Goal: Task Accomplishment & Management: Use online tool/utility

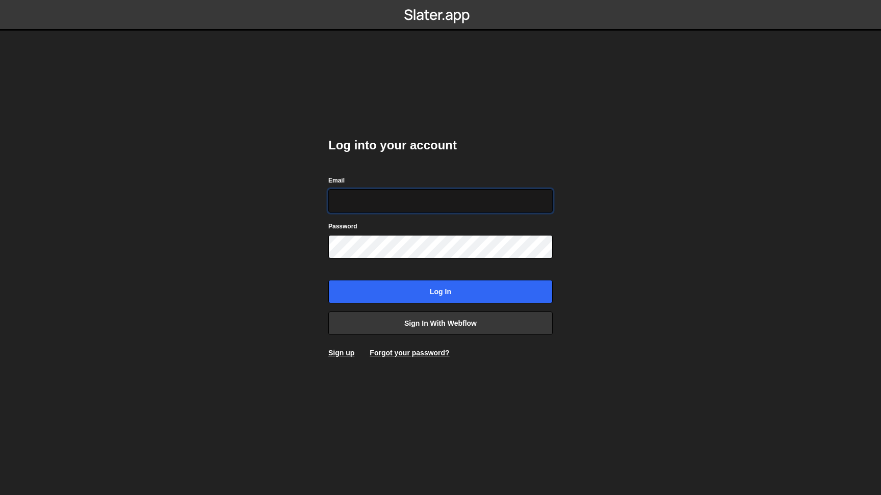
click at [388, 203] on input "Email" at bounding box center [440, 200] width 224 height 23
type input "hello@mattguay.com"
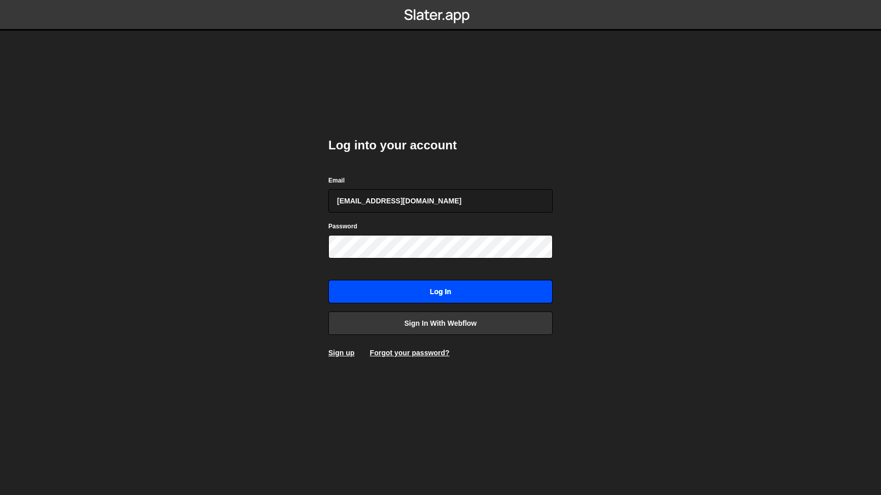
click at [435, 288] on input "Log in" at bounding box center [440, 291] width 224 height 23
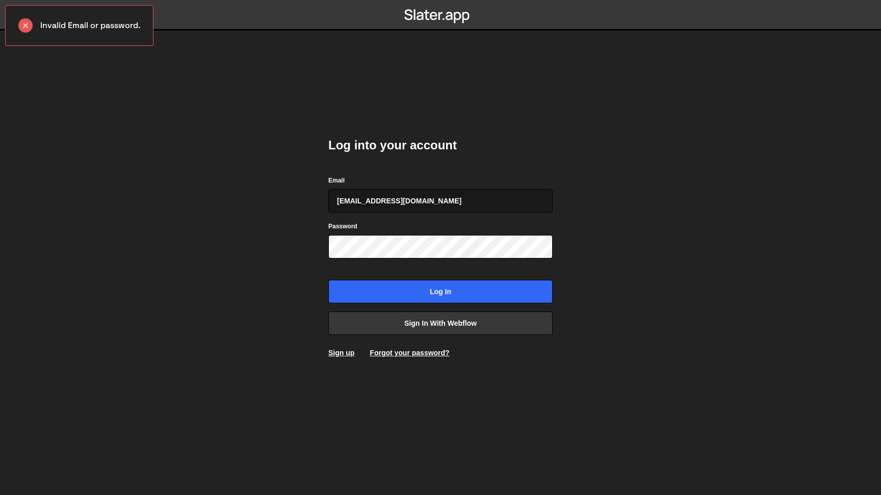
click at [409, 200] on input "[EMAIL_ADDRESS][DOMAIN_NAME]" at bounding box center [440, 200] width 224 height 23
click at [391, 352] on link "Forgot your password?" at bounding box center [410, 353] width 80 height 8
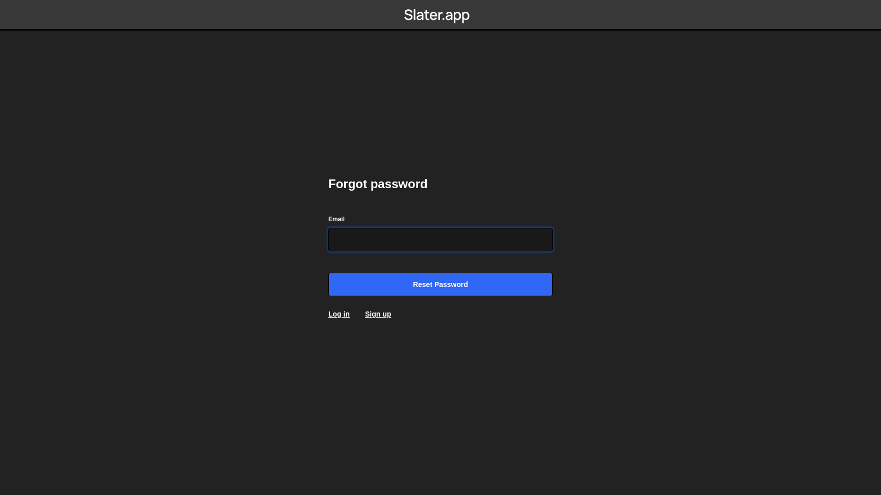
click at [363, 242] on input "Email" at bounding box center [440, 239] width 224 height 23
type input "[EMAIL_ADDRESS][DOMAIN_NAME]"
click at [328, 273] on input "Reset password" at bounding box center [440, 284] width 224 height 23
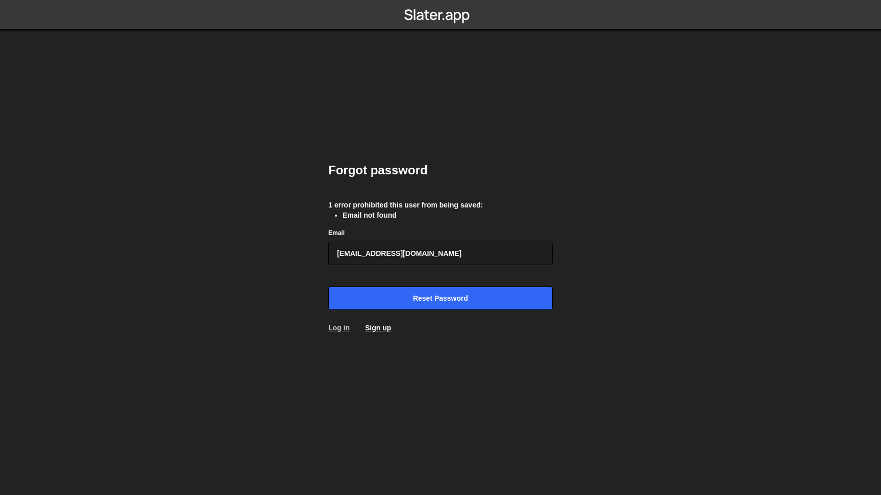
click at [334, 328] on link "Log in" at bounding box center [338, 328] width 21 height 8
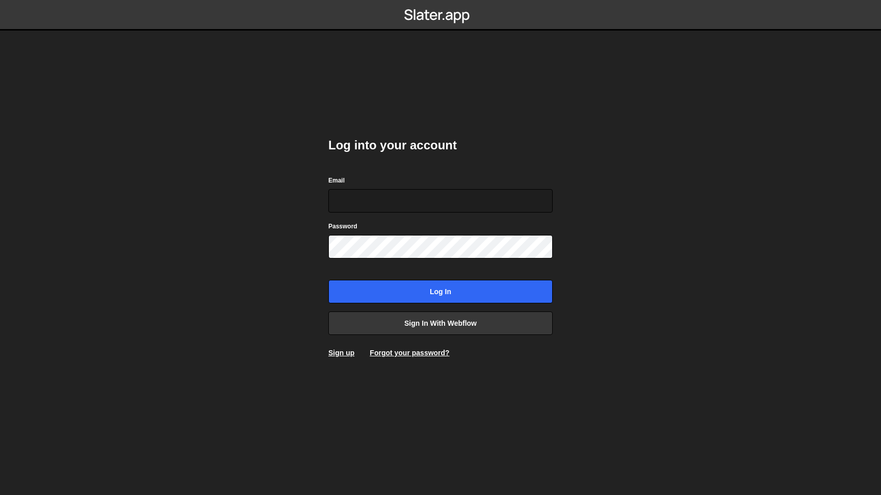
click at [283, 287] on body "Log into your account Email Password Log in Sign in with Webflow Sign up Forgot…" at bounding box center [440, 247] width 881 height 495
click at [353, 206] on input "Email" at bounding box center [440, 200] width 224 height 23
click at [299, 234] on body "Log into your account Email Password Log in Sign in with Webflow Sign up Forgot…" at bounding box center [440, 247] width 881 height 495
click at [369, 200] on input "Email" at bounding box center [440, 200] width 224 height 23
type input "mdguay8@gmail.com"
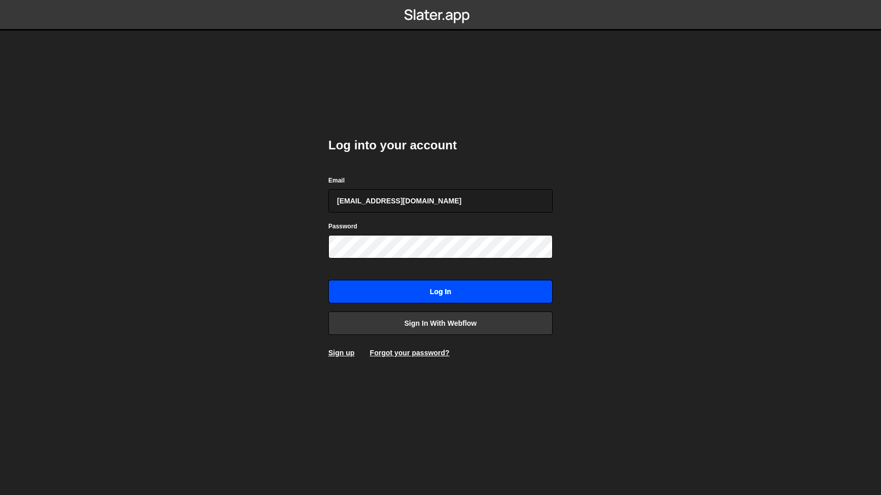
click at [360, 291] on input "Log in" at bounding box center [440, 291] width 224 height 23
click at [396, 294] on input "Log in" at bounding box center [440, 291] width 224 height 23
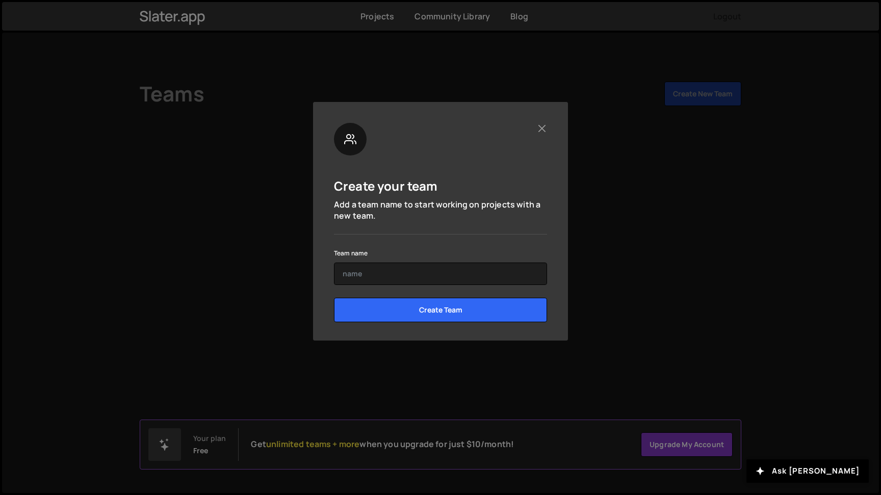
click at [536, 128] on div at bounding box center [440, 139] width 213 height 33
click at [547, 126] on div "Create your team Add a team name to start working on projects with a new team. …" at bounding box center [440, 221] width 255 height 239
click at [540, 125] on button "Close" at bounding box center [541, 128] width 11 height 11
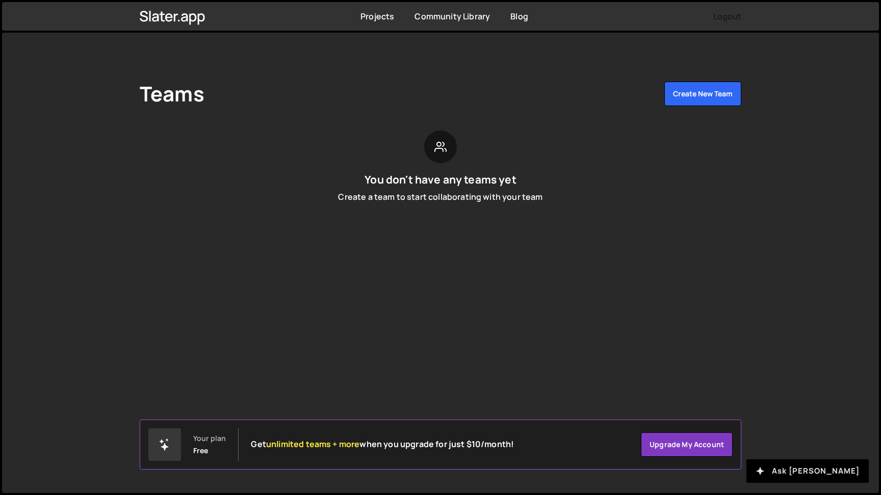
click at [837, 472] on button "Ask Slater AI" at bounding box center [807, 470] width 122 height 23
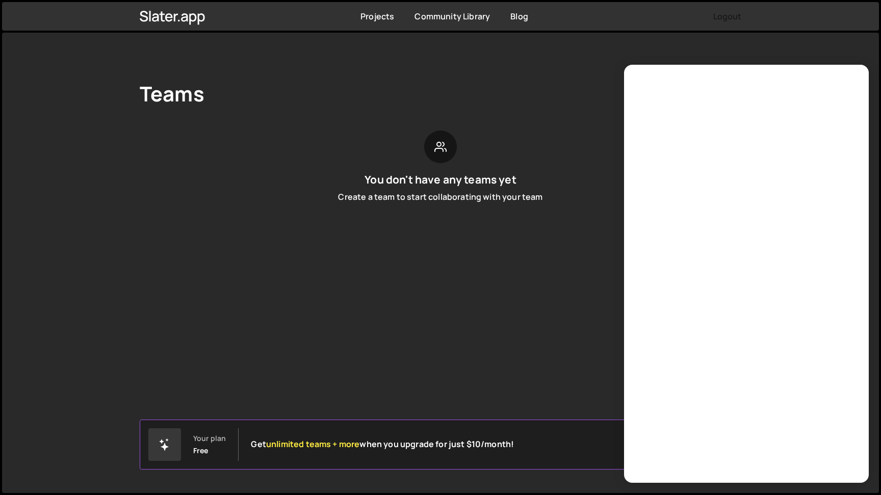
click at [698, 21] on ul "Logout" at bounding box center [708, 16] width 66 height 18
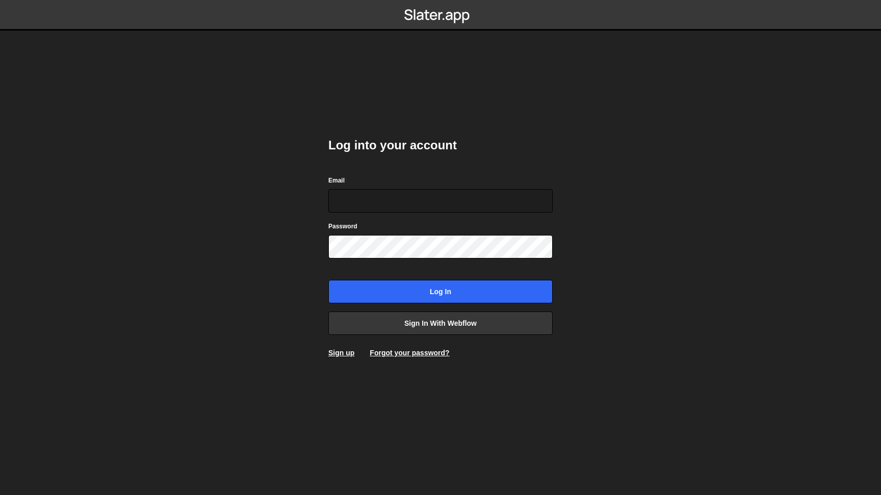
click at [344, 153] on h2 "Log into your account" at bounding box center [440, 145] width 224 height 16
click at [360, 208] on input "Email" at bounding box center [440, 200] width 224 height 23
click at [347, 353] on link "Sign up" at bounding box center [341, 353] width 26 height 8
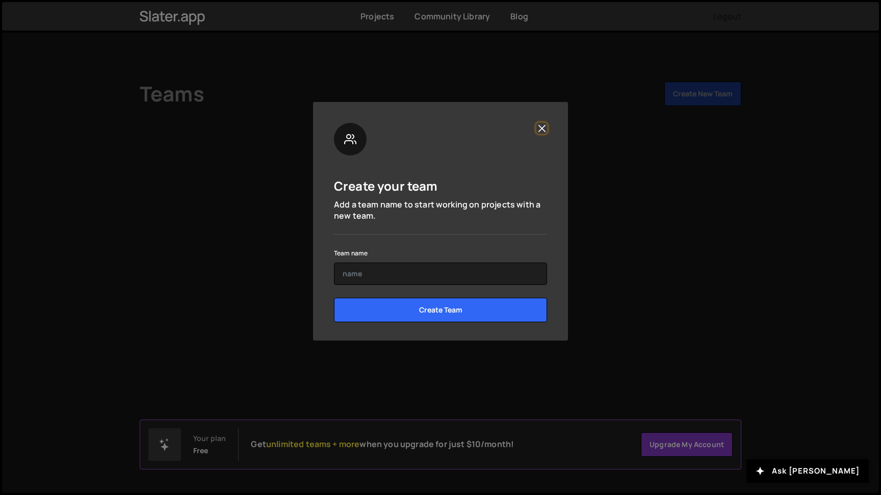
click at [543, 129] on button "Close" at bounding box center [541, 128] width 11 height 11
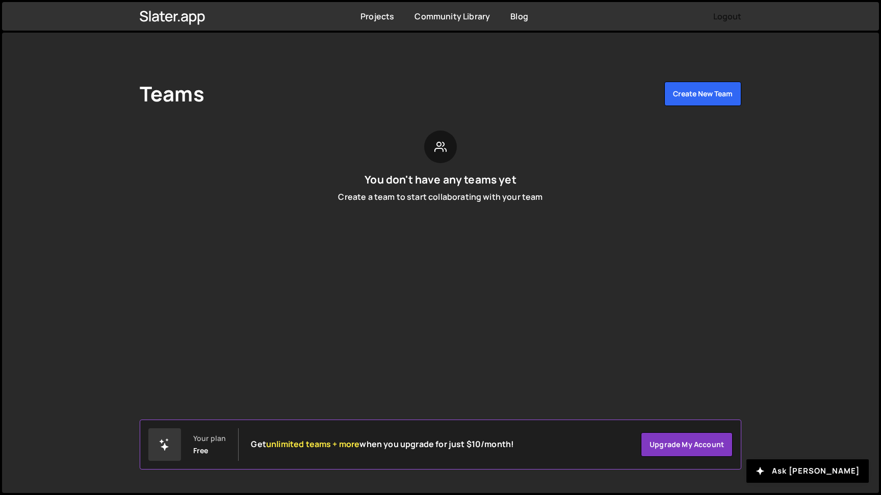
click at [724, 16] on button "Logout" at bounding box center [727, 16] width 28 height 18
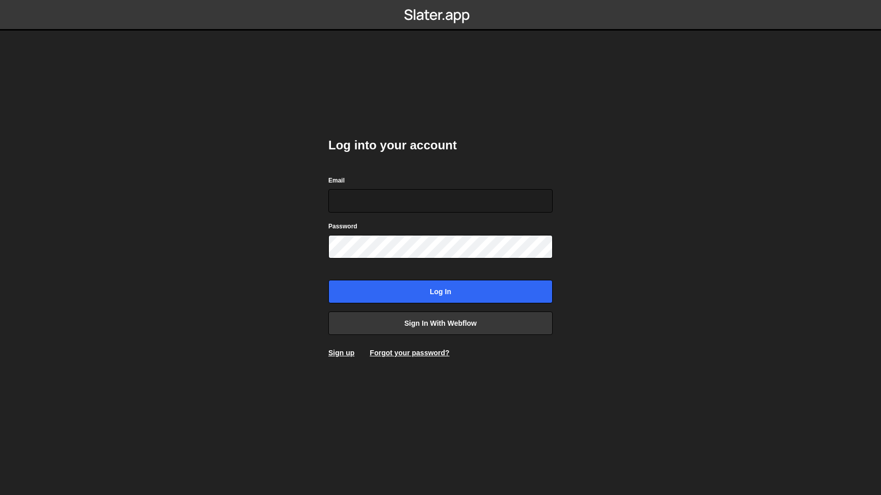
click at [288, 355] on body "Log into your account Email Password Log in Sign in with Webflow Sign up Forgot…" at bounding box center [440, 247] width 881 height 495
click at [346, 354] on link "Sign up" at bounding box center [341, 353] width 26 height 8
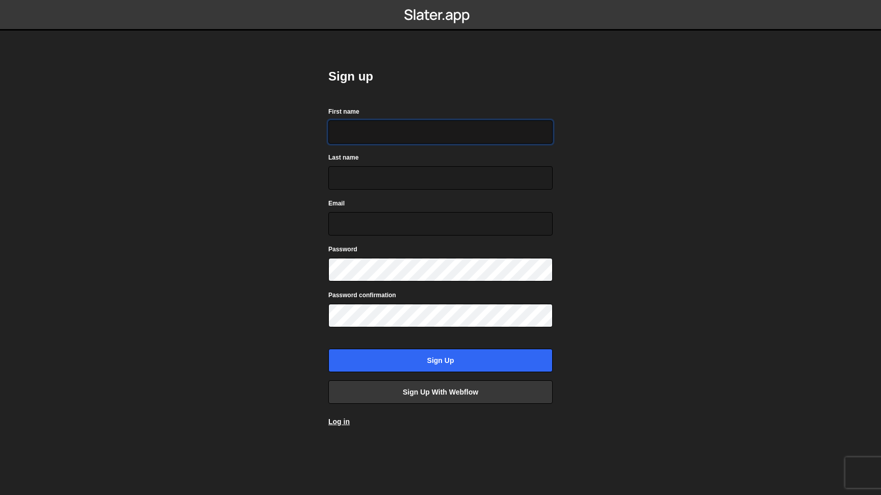
click at [357, 139] on input "First name" at bounding box center [440, 131] width 224 height 23
type input "[PERSON_NAME]"
type input "Guay"
click at [299, 222] on body "Sign up First name Matt Last name Guay Email Password Password confirmation Sig…" at bounding box center [440, 247] width 881 height 495
click at [431, 230] on input "Email" at bounding box center [440, 223] width 224 height 23
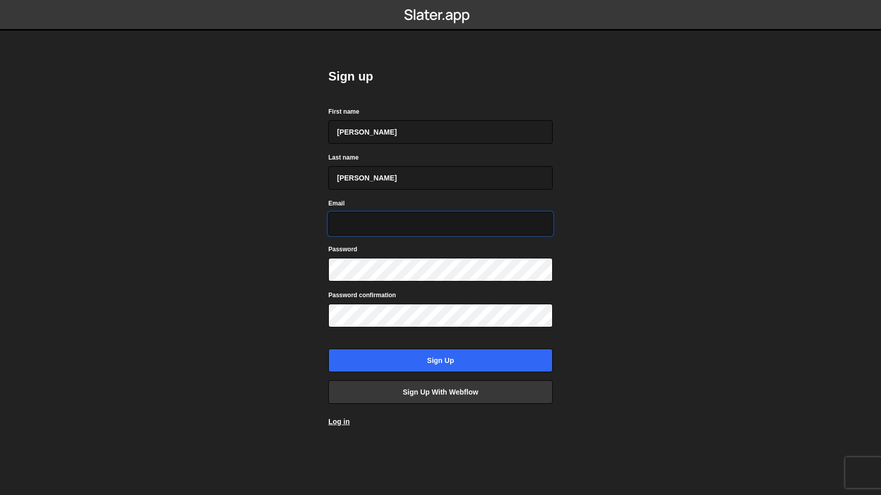
paste input "hello@mattguay.com"
type input "hello@mattguay.com"
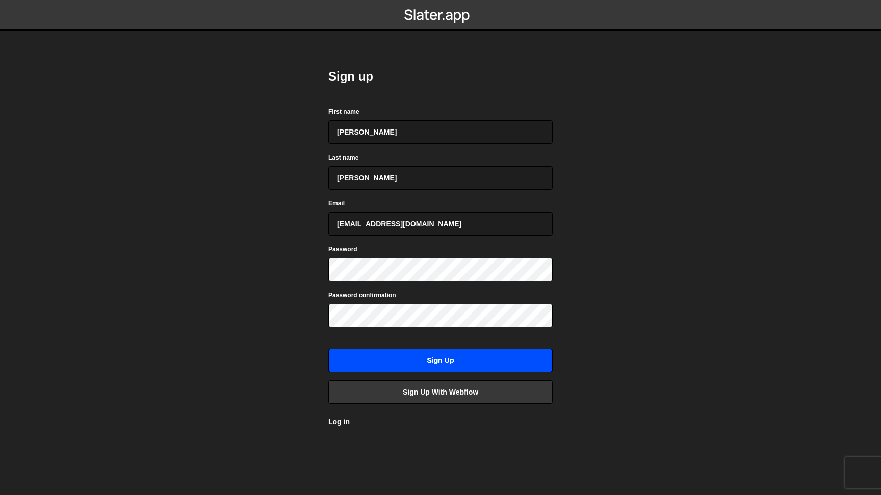
click at [405, 355] on input "Sign up" at bounding box center [440, 360] width 224 height 23
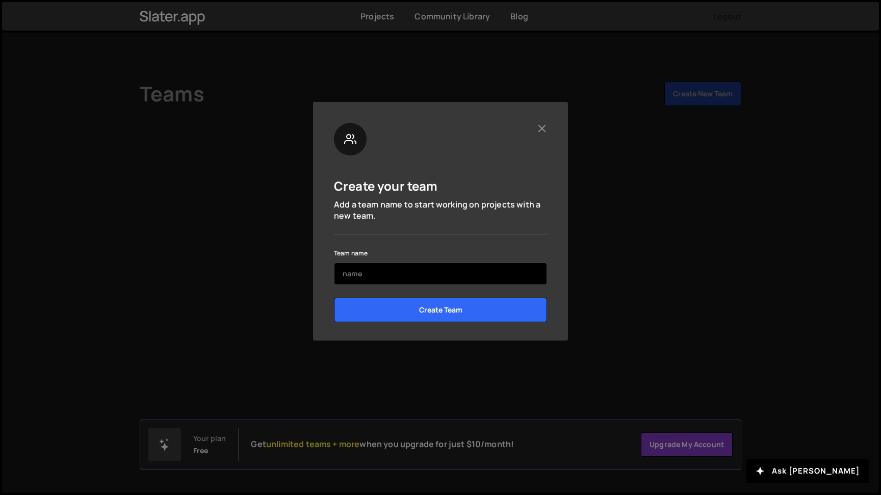
click at [359, 277] on input "text" at bounding box center [440, 273] width 213 height 22
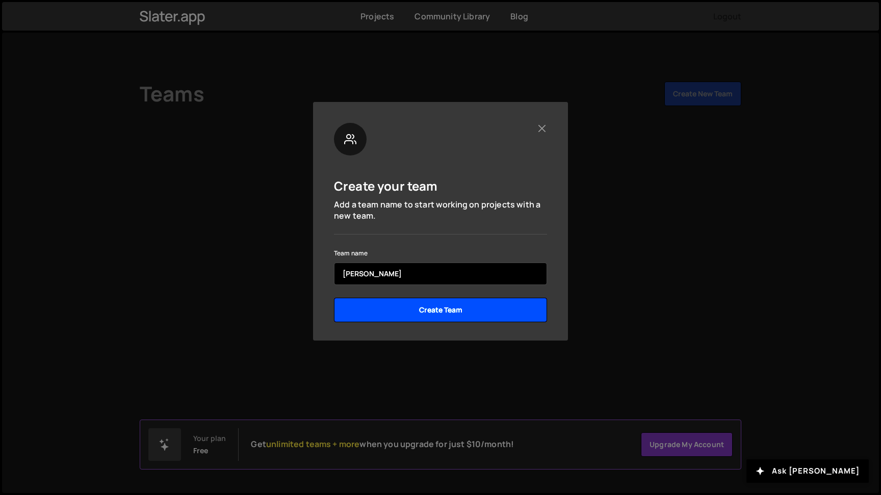
type input "[PERSON_NAME]"
click at [392, 309] on input "Create Team" at bounding box center [440, 310] width 213 height 24
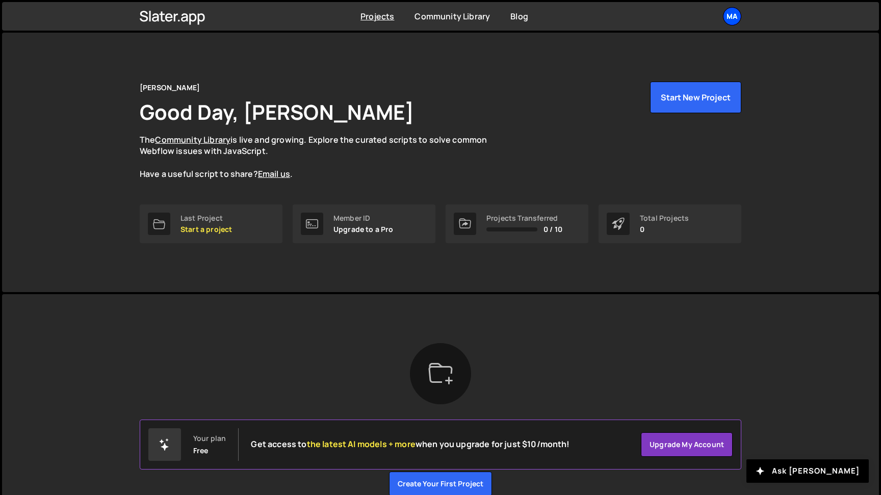
click at [727, 16] on div "Ma" at bounding box center [732, 16] width 18 height 18
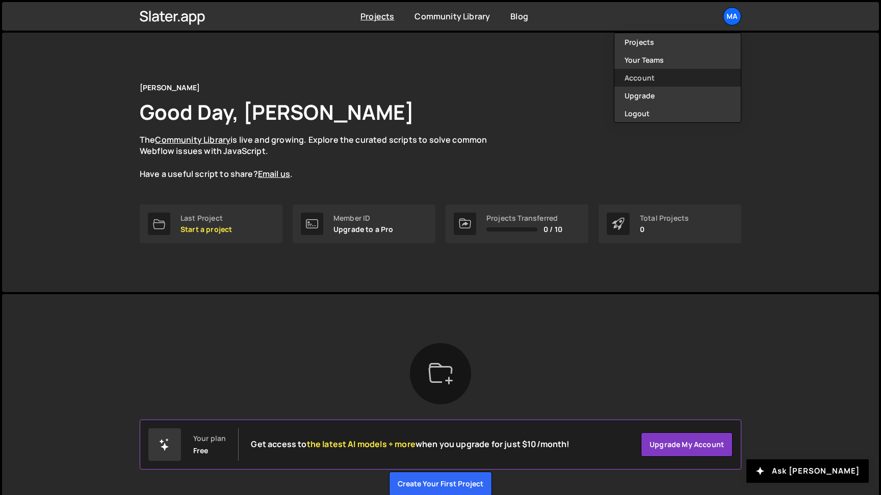
click at [642, 73] on link "Account" at bounding box center [677, 78] width 126 height 18
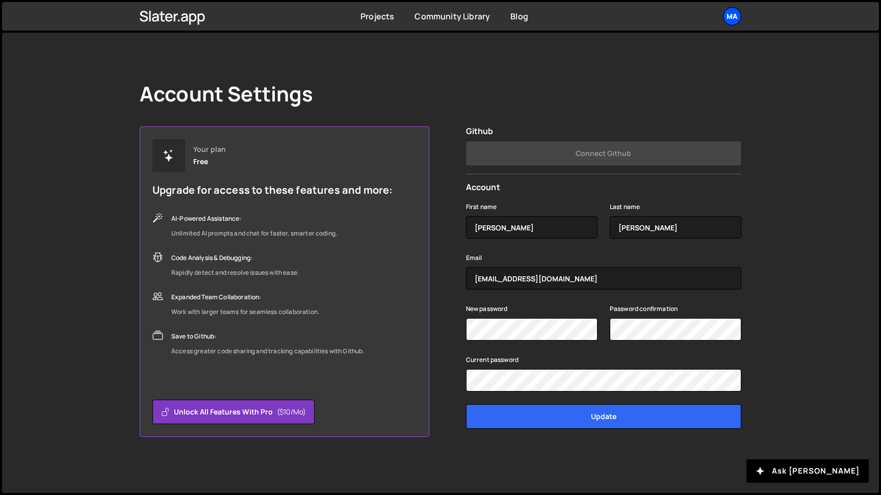
click at [736, 18] on div "Ma" at bounding box center [732, 16] width 18 height 18
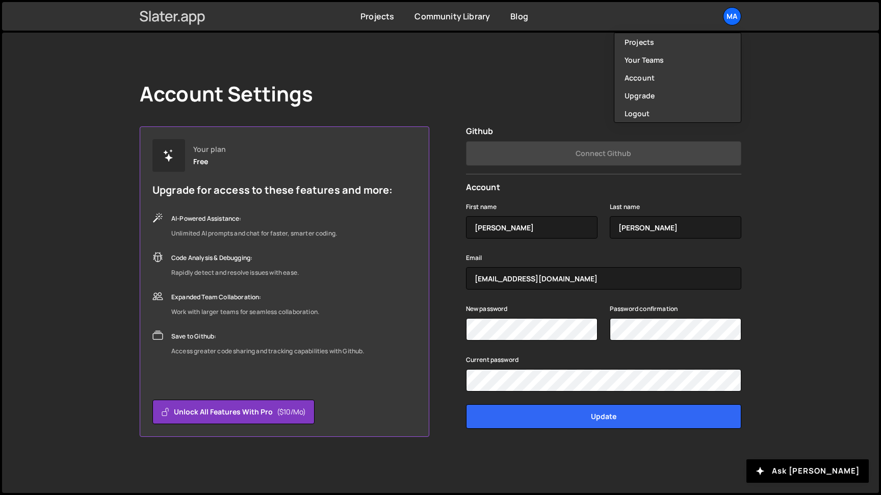
click at [166, 19] on icon at bounding box center [169, 17] width 8 height 8
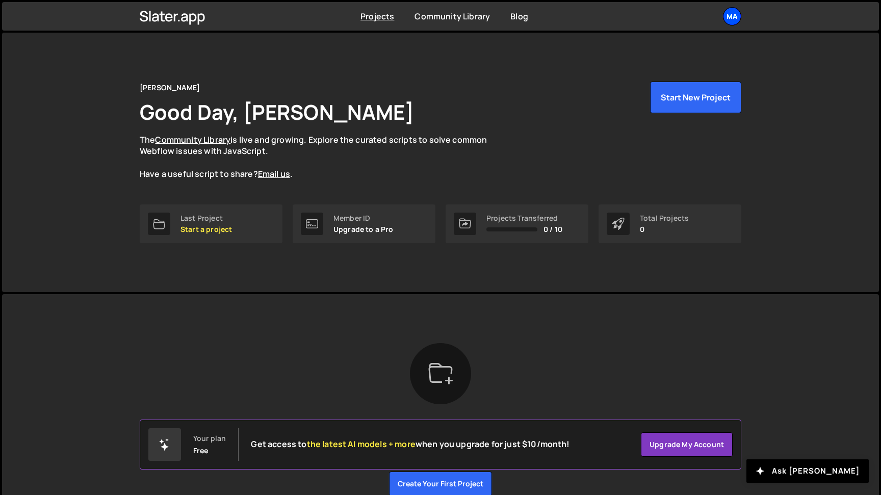
click at [730, 16] on div "Ma" at bounding box center [732, 16] width 18 height 18
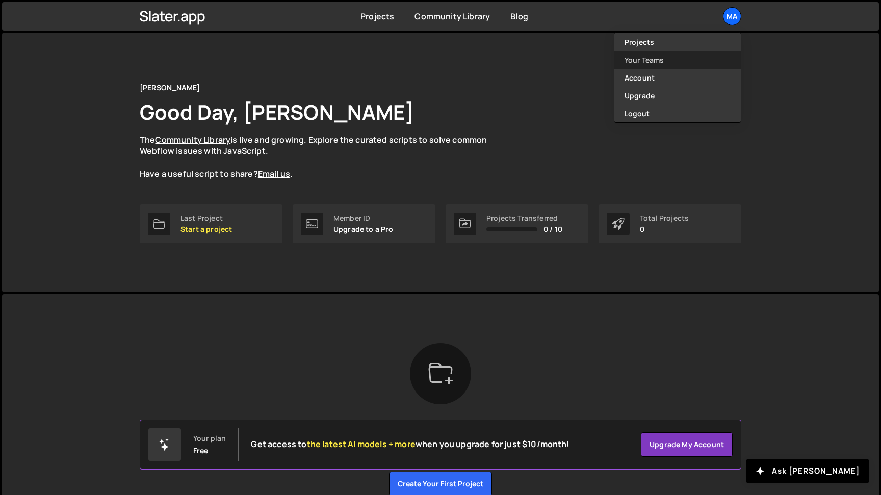
click at [649, 62] on link "Your Teams" at bounding box center [677, 60] width 126 height 18
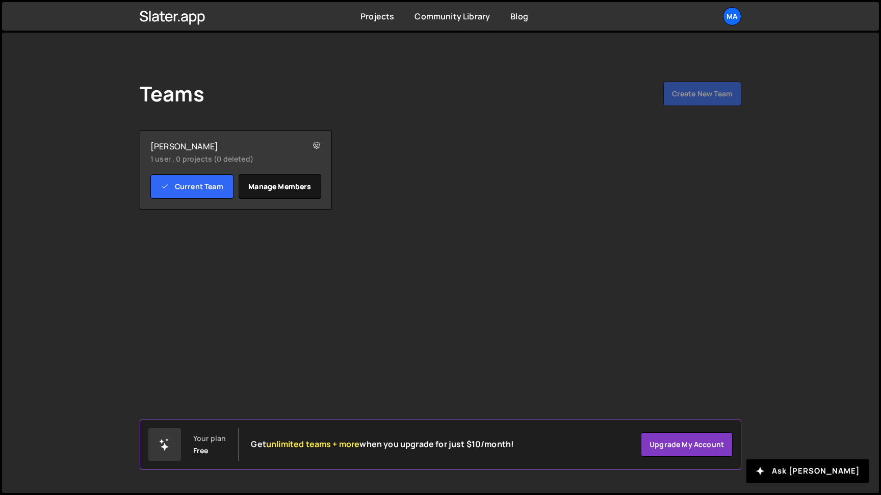
click at [258, 184] on link "Manage members" at bounding box center [280, 186] width 83 height 24
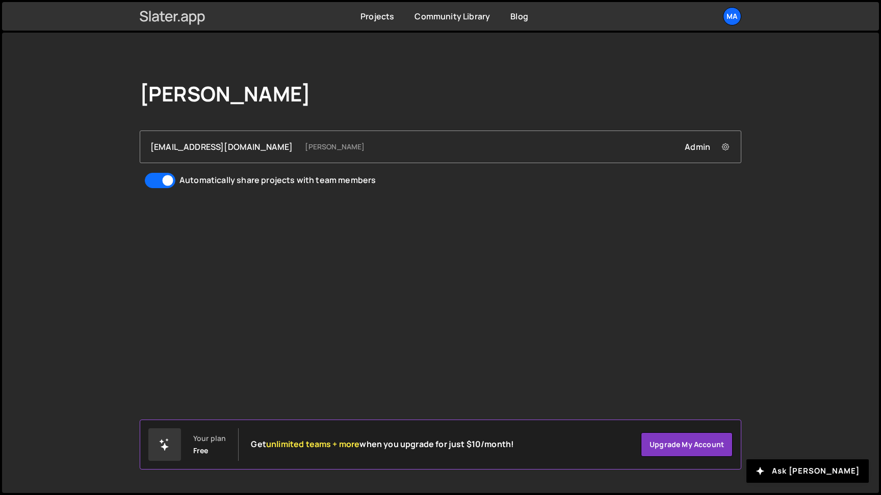
click at [183, 22] on icon at bounding box center [173, 16] width 66 height 17
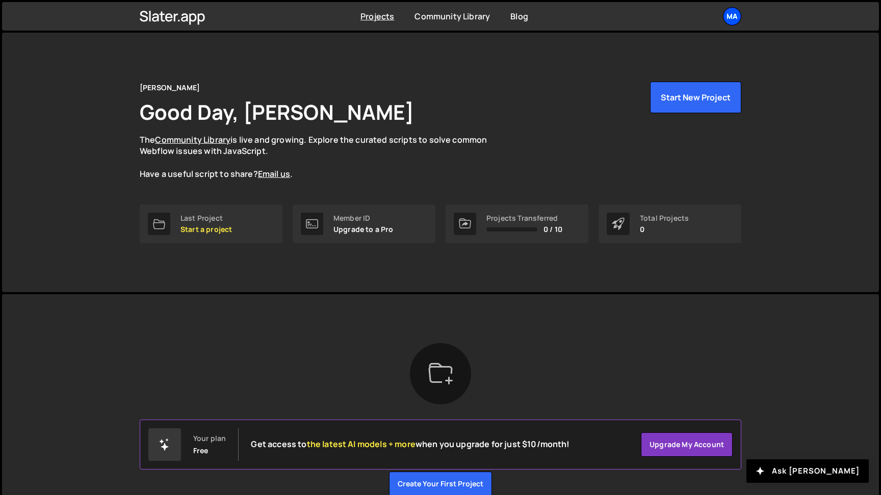
click at [732, 15] on div "Ma" at bounding box center [732, 16] width 18 height 18
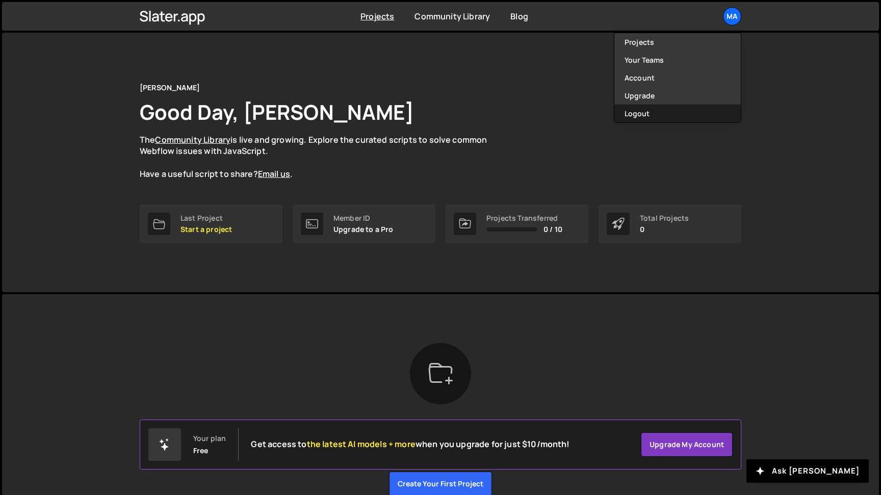
click at [636, 111] on button "Logout" at bounding box center [677, 113] width 126 height 18
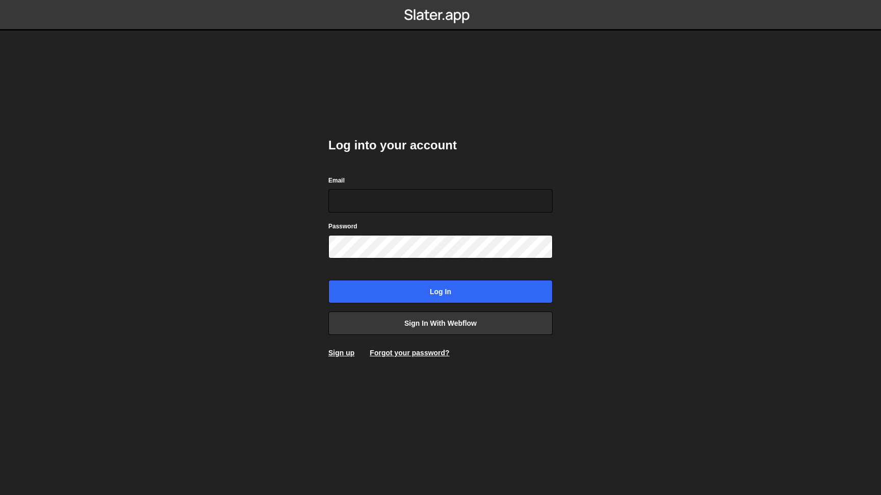
click at [310, 190] on body "Log into your account Email Password Log in Sign in with Webflow Sign up Forgot…" at bounding box center [440, 247] width 881 height 495
click at [369, 200] on input "Email" at bounding box center [440, 200] width 224 height 23
type input "hello@mattguay.com"
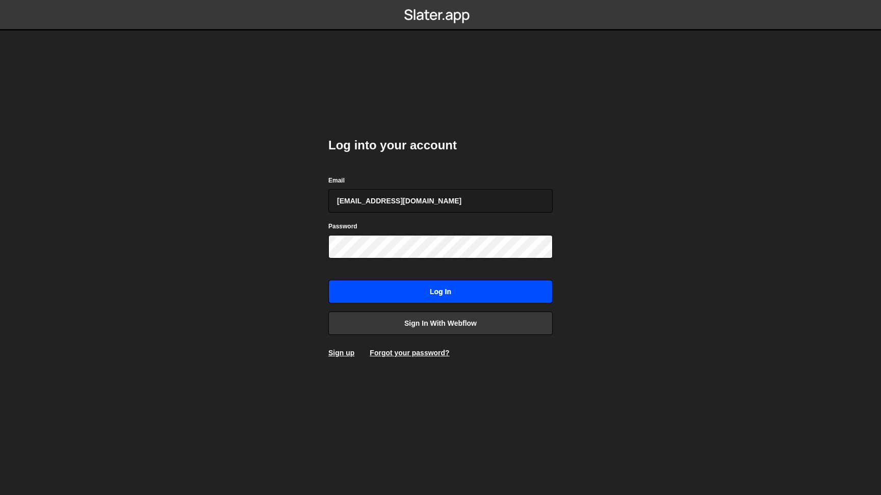
click at [440, 294] on input "Log in" at bounding box center [440, 291] width 224 height 23
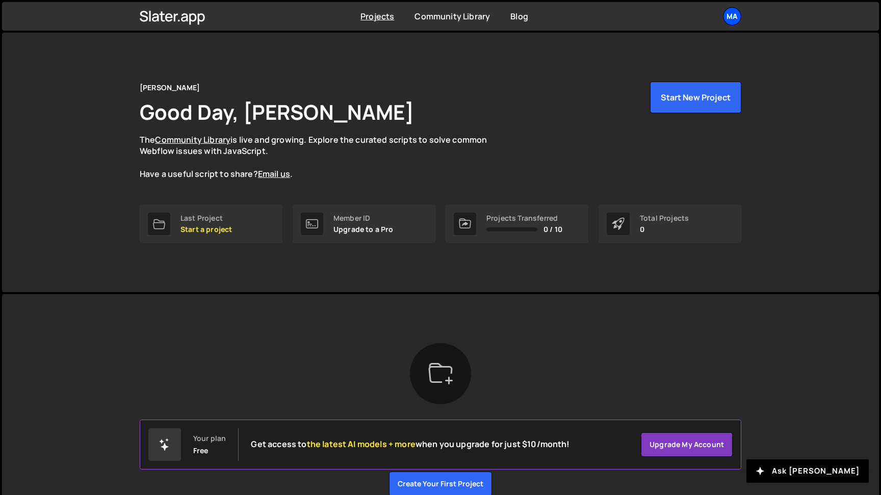
click at [727, 17] on div "Ma" at bounding box center [732, 16] width 18 height 18
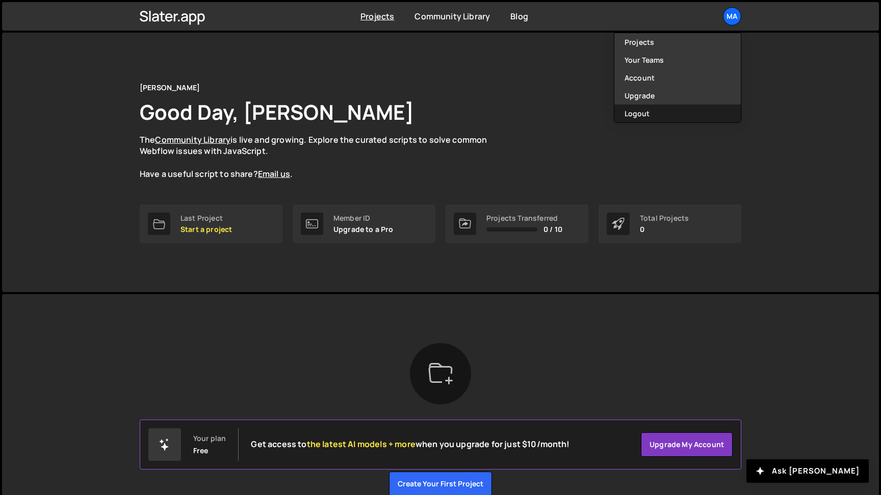
click at [644, 114] on button "Logout" at bounding box center [677, 113] width 126 height 18
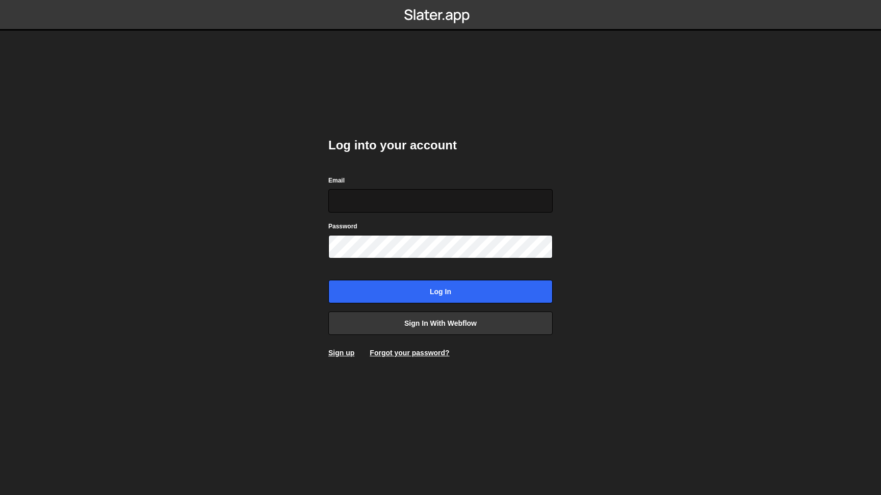
click at [357, 204] on input "Email" at bounding box center [440, 200] width 224 height 23
type input "[EMAIL_ADDRESS][DOMAIN_NAME]"
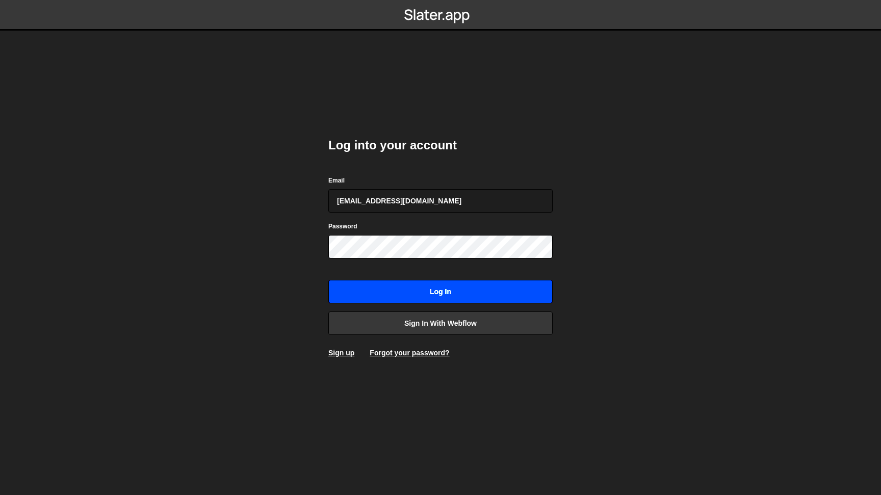
click at [426, 290] on input "Log in" at bounding box center [440, 291] width 224 height 23
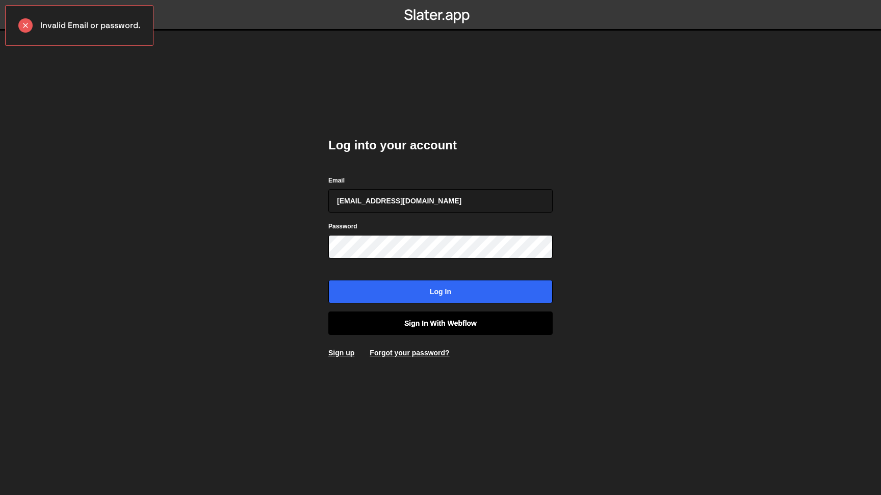
click at [394, 321] on link "Sign in with Webflow" at bounding box center [440, 322] width 224 height 23
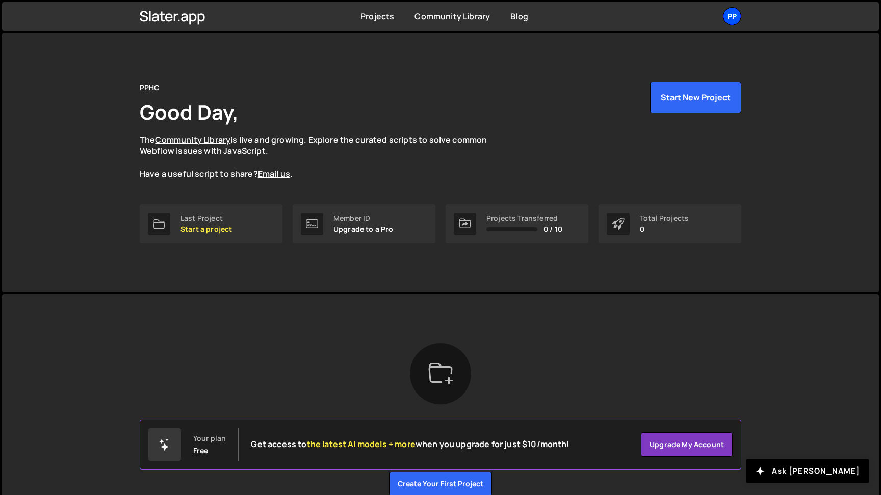
click at [734, 18] on div "PP" at bounding box center [732, 16] width 18 height 18
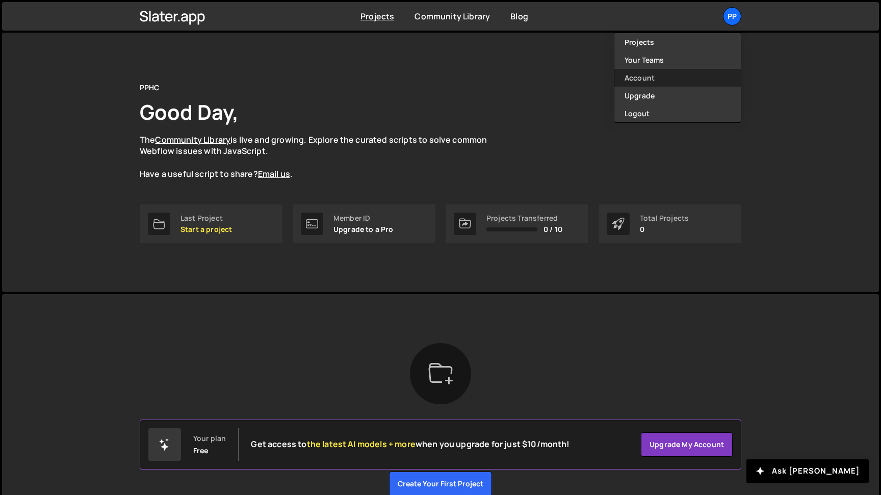
click at [659, 74] on link "Account" at bounding box center [677, 78] width 126 height 18
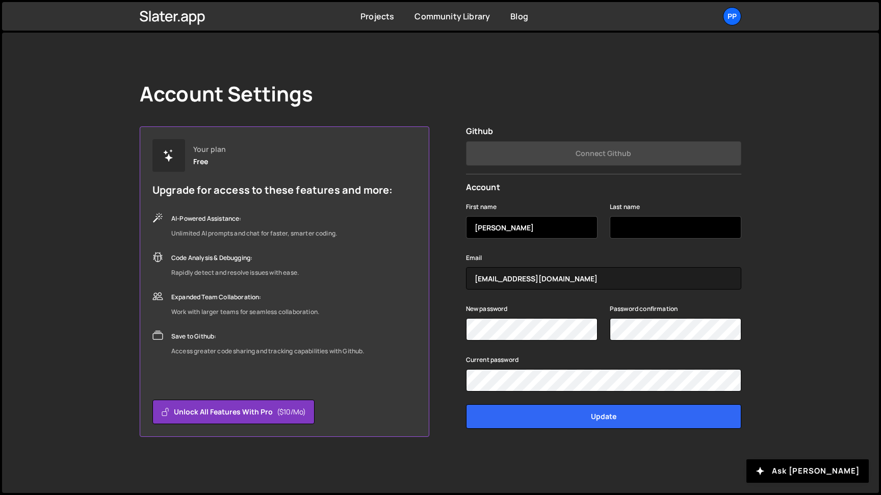
type input "Ferdinand"
click at [627, 228] on input "Last name" at bounding box center [676, 227] width 132 height 22
type input "Chan"
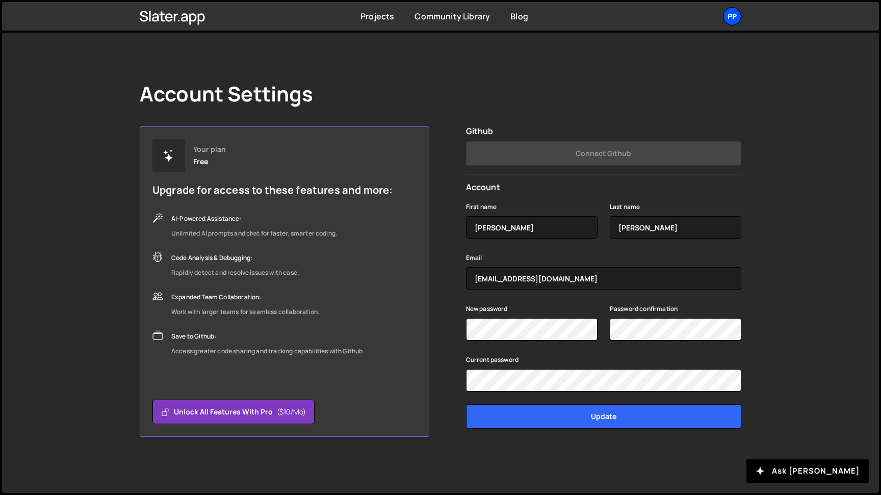
click at [734, 21] on div "PP" at bounding box center [732, 16] width 18 height 18
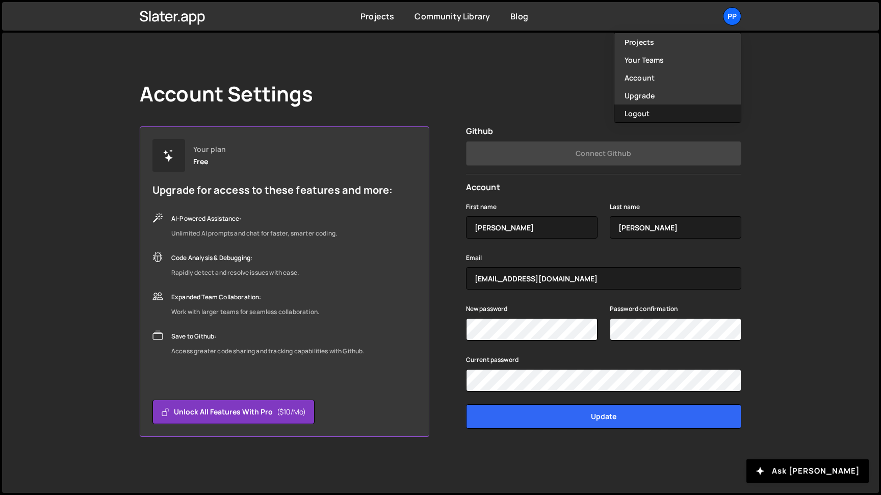
click at [668, 116] on button "Logout" at bounding box center [677, 113] width 126 height 18
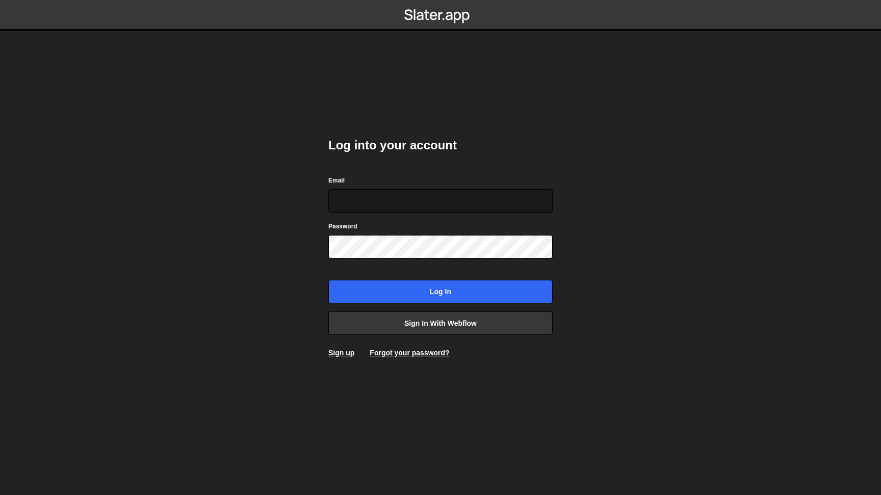
click at [373, 200] on input "Email" at bounding box center [440, 200] width 224 height 23
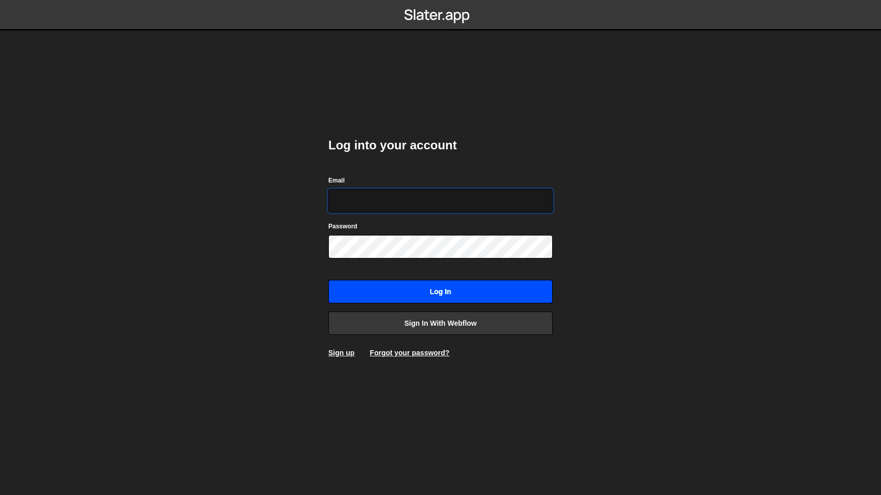
type input "[EMAIL_ADDRESS][DOMAIN_NAME]"
click at [435, 296] on input "Log in" at bounding box center [440, 291] width 224 height 23
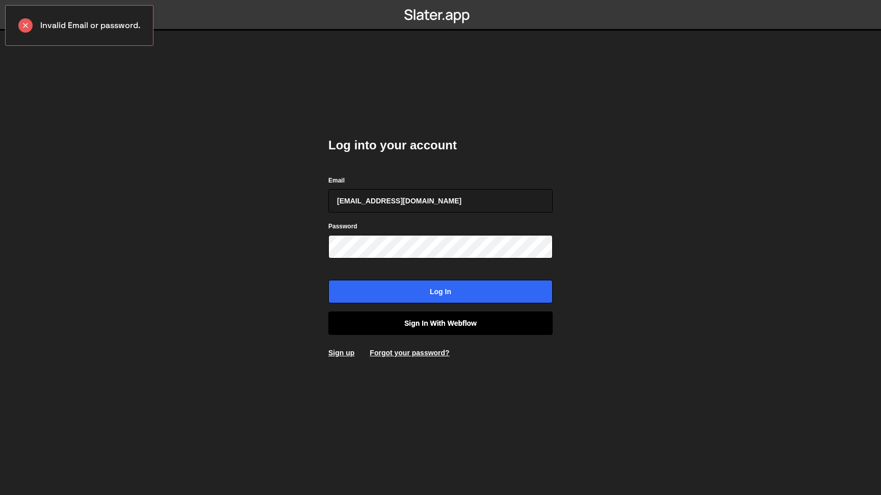
click at [428, 327] on link "Sign in with Webflow" at bounding box center [440, 322] width 224 height 23
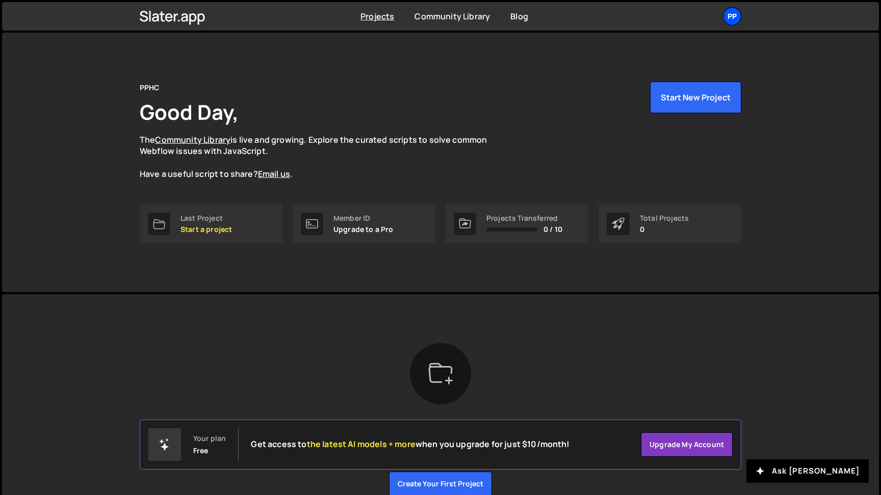
click at [732, 13] on div "PP" at bounding box center [732, 16] width 18 height 18
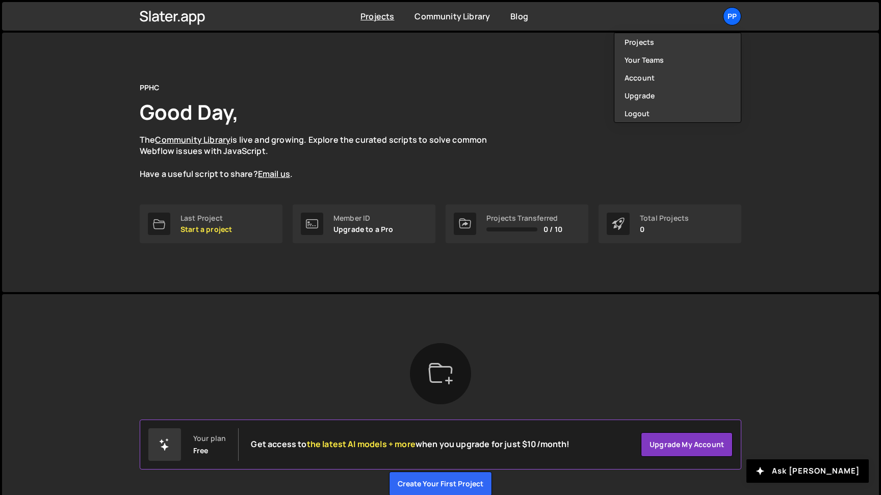
click at [567, 116] on div "PPHC Good Day, The Community Library is live and growing. Explore the curated s…" at bounding box center [440, 131] width 601 height 98
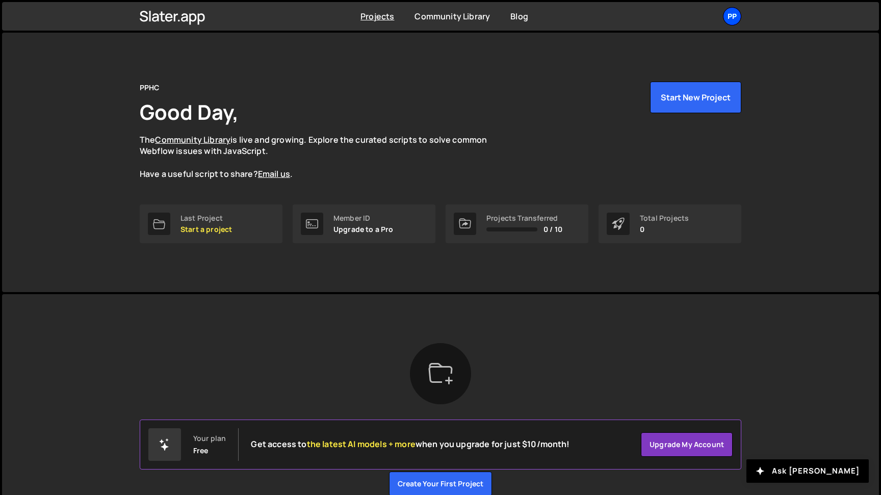
click at [726, 18] on div "PP" at bounding box center [732, 16] width 18 height 18
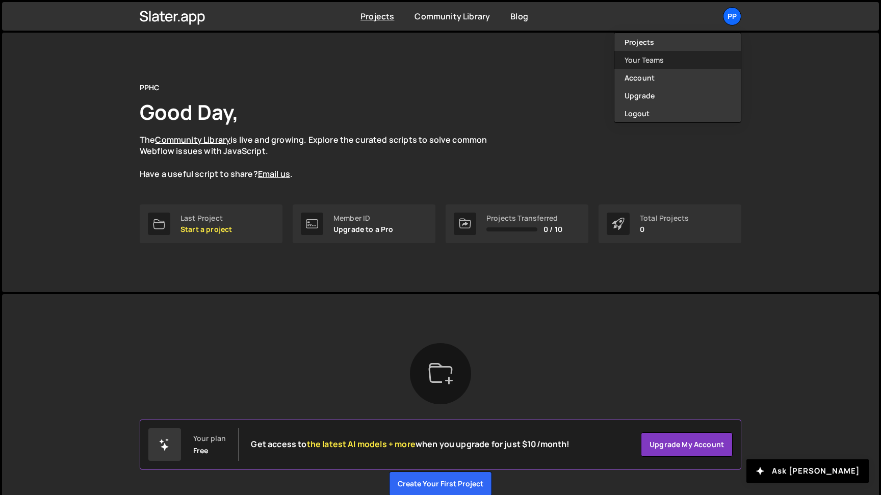
click at [647, 54] on link "Your Teams" at bounding box center [677, 60] width 126 height 18
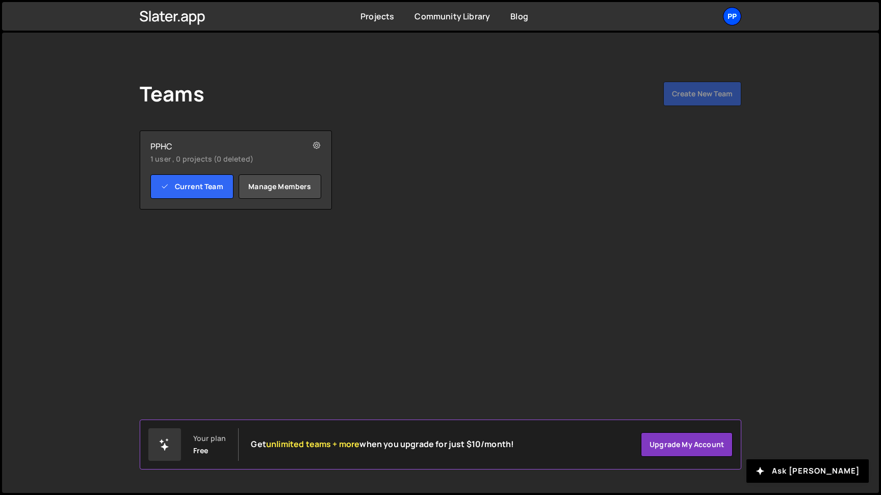
click at [730, 16] on div "PP" at bounding box center [732, 16] width 18 height 18
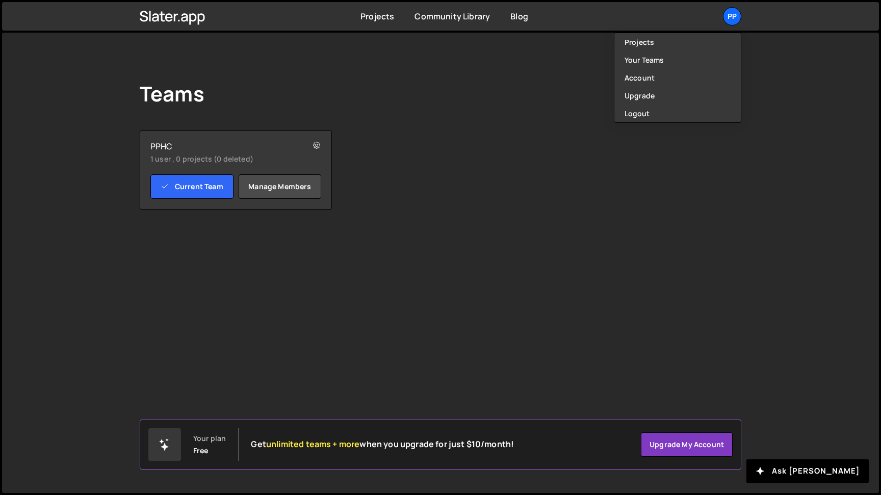
click at [458, 72] on div "Teams Create New Team Your plan Free Get unlimited teams + more when you upgrad…" at bounding box center [440, 146] width 632 height 226
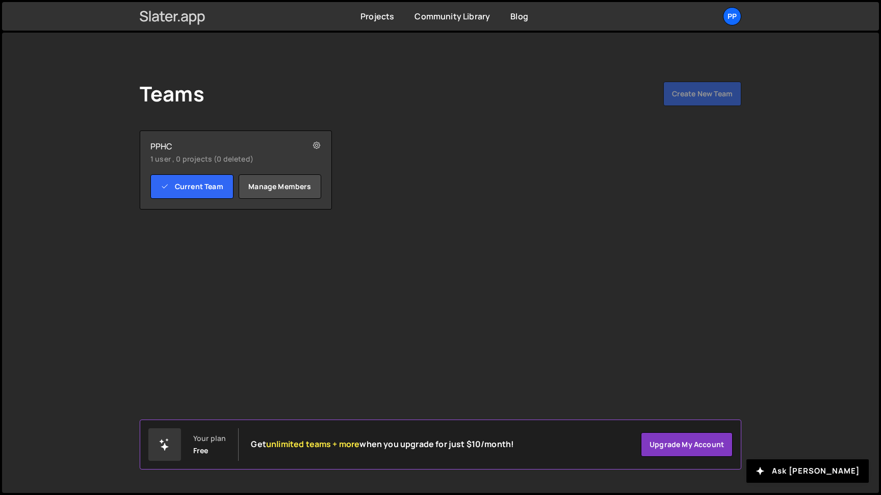
click at [171, 20] on icon at bounding box center [169, 17] width 8 height 8
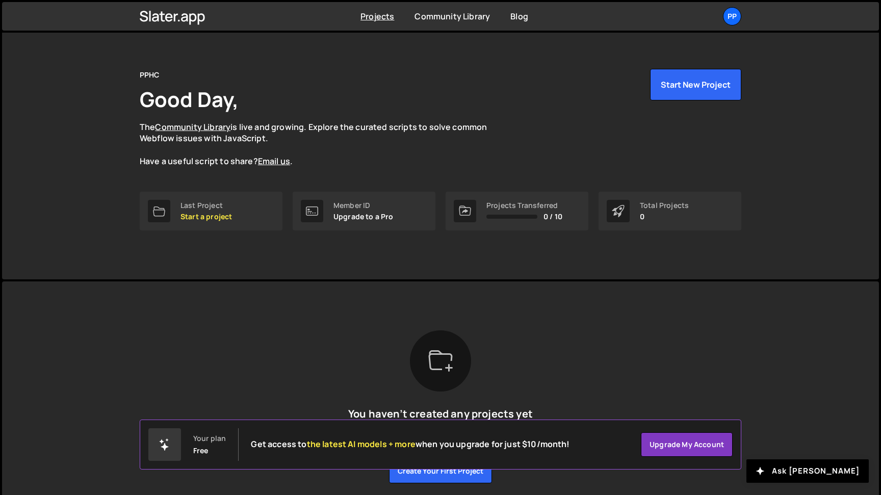
scroll to position [10, 0]
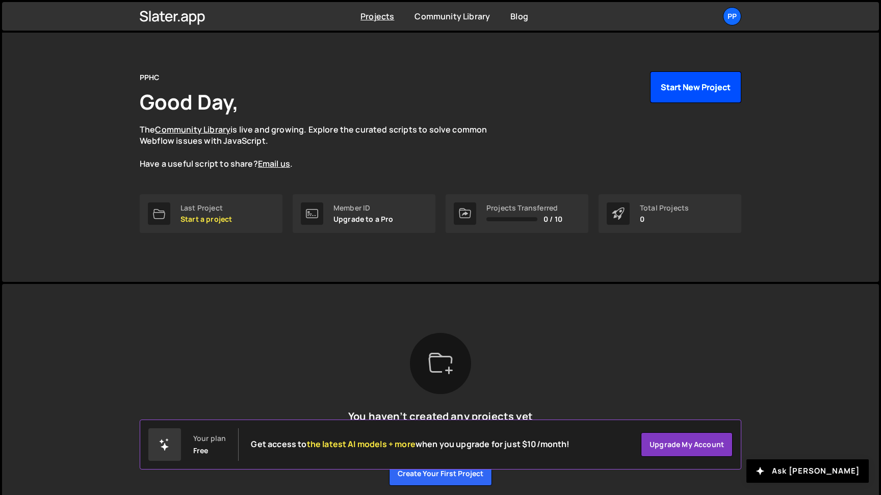
click at [705, 78] on button "Start New Project" at bounding box center [695, 87] width 91 height 32
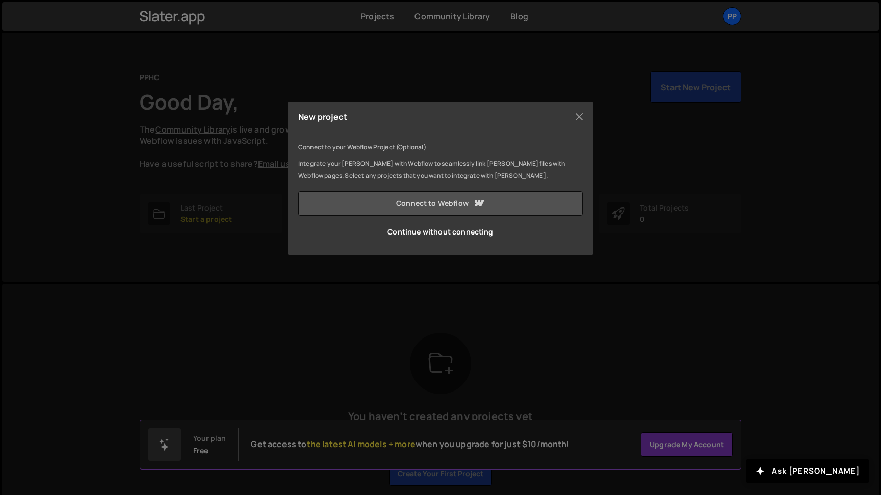
click at [455, 206] on link "Connect to Webflow" at bounding box center [440, 203] width 284 height 24
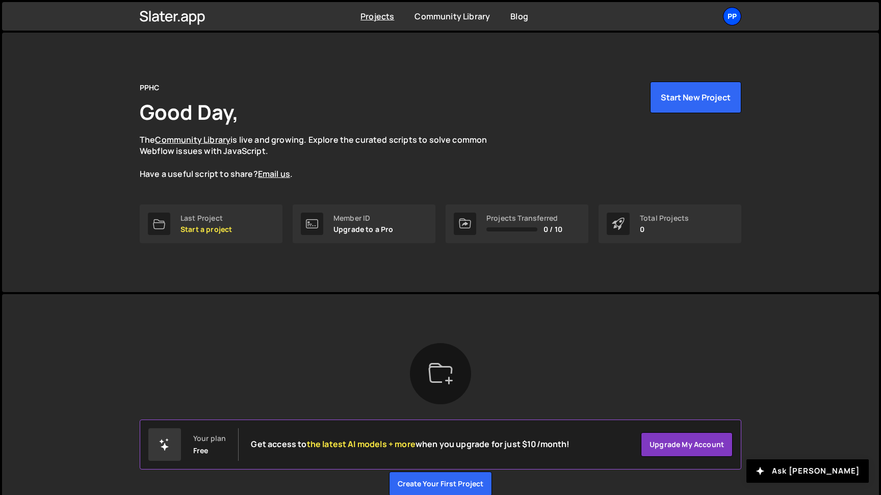
click at [733, 14] on div "PP" at bounding box center [732, 16] width 18 height 18
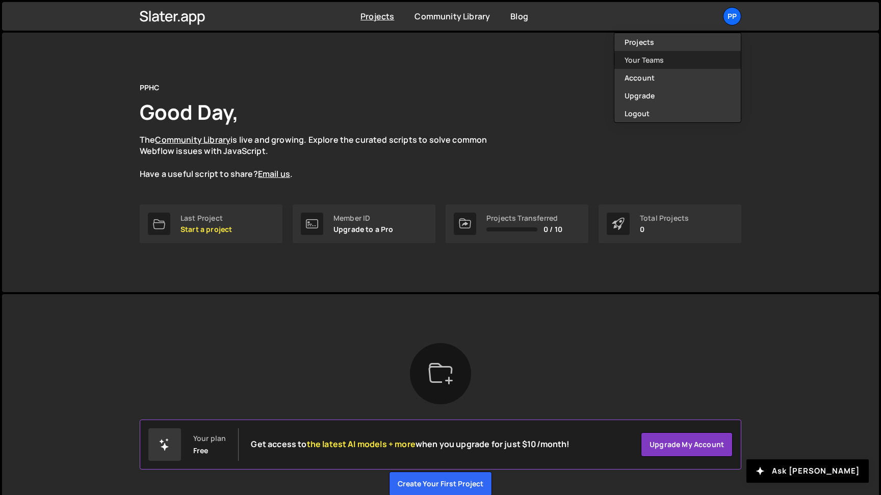
click at [646, 56] on link "Your Teams" at bounding box center [677, 60] width 126 height 18
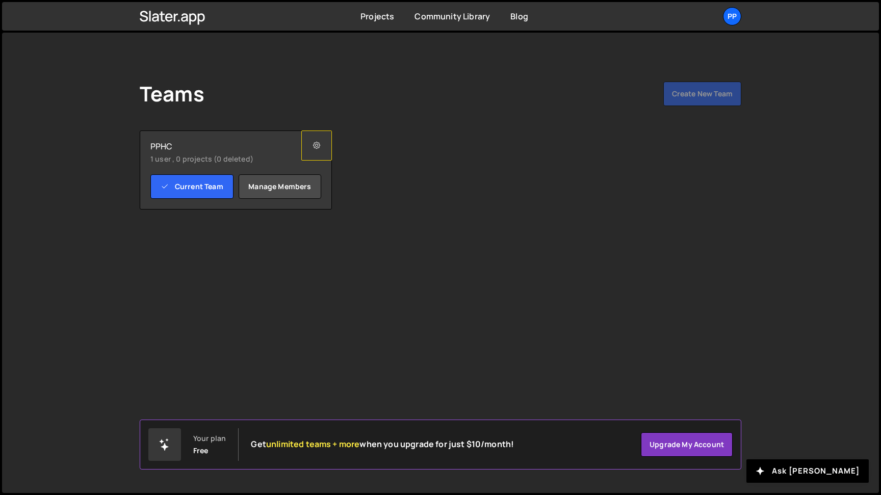
click at [321, 141] on button at bounding box center [316, 145] width 31 height 30
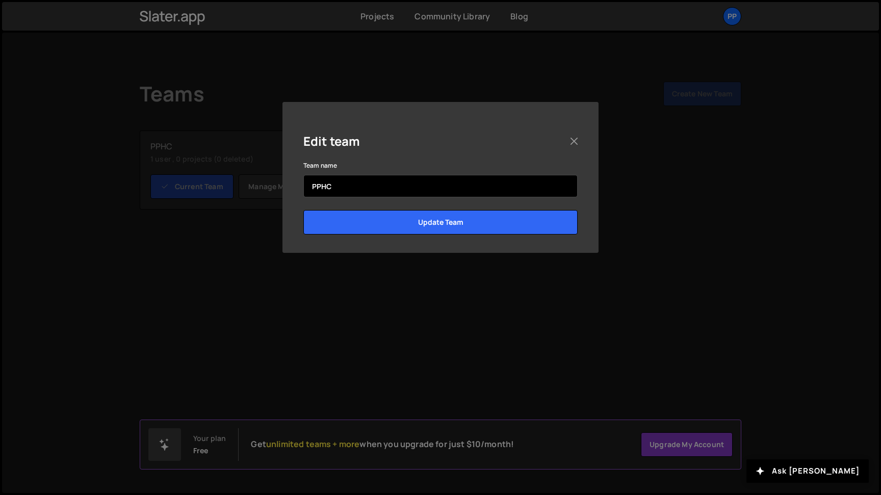
drag, startPoint x: 346, startPoint y: 191, endPoint x: 280, endPoint y: 191, distance: 65.8
click at [303, 191] on input "PPHC" at bounding box center [440, 186] width 274 height 22
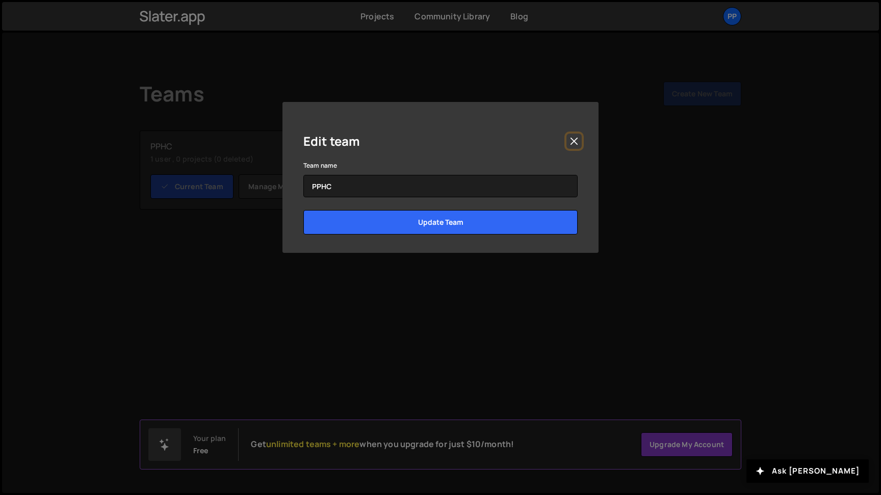
click at [573, 143] on button "Close" at bounding box center [573, 141] width 15 height 15
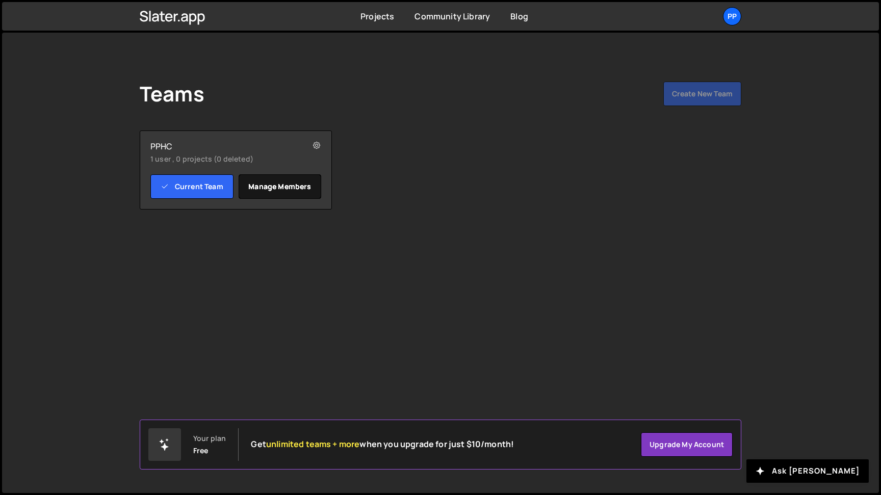
click at [280, 190] on link "Manage members" at bounding box center [280, 186] width 83 height 24
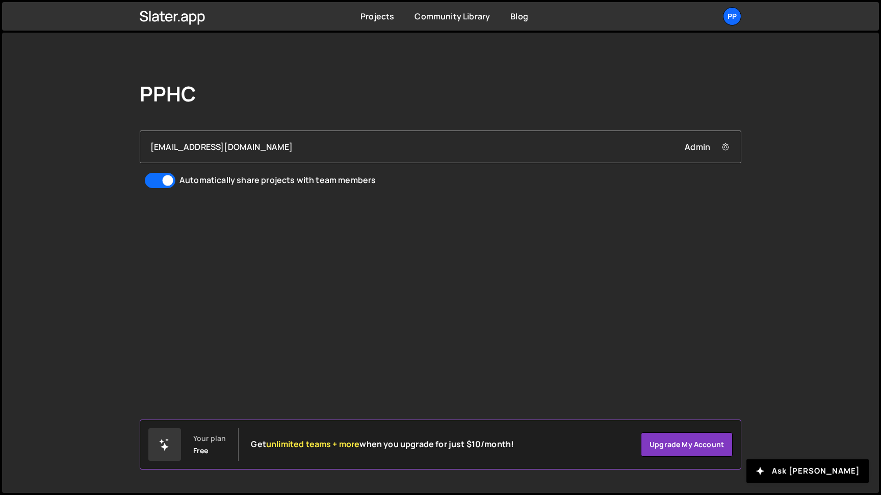
click at [310, 180] on div "Automatically share projects with team members" at bounding box center [277, 179] width 196 height 11
click at [175, 180] on input "Automatically share projects with team members" at bounding box center [160, 180] width 31 height 15
click at [313, 180] on div "Automatically share projects with team members" at bounding box center [277, 179] width 196 height 11
click at [175, 180] on input "Automatically share projects with team members" at bounding box center [160, 180] width 31 height 15
checkbox input "true"
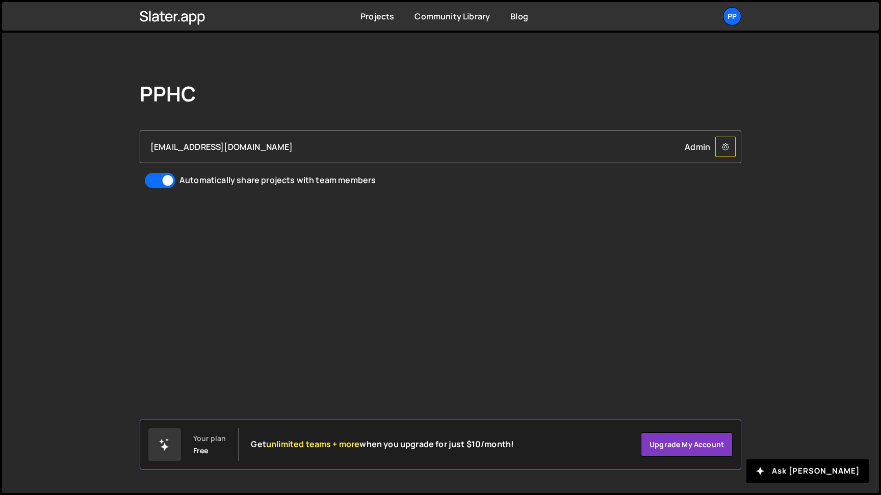
click at [728, 149] on icon at bounding box center [725, 147] width 7 height 10
click at [730, 194] on div "PPHC fchan@personalphysicians.net Admin Remove fchan@personalphysicians.net fro…" at bounding box center [440, 135] width 632 height 205
click at [377, 18] on link "Projects" at bounding box center [377, 16] width 34 height 11
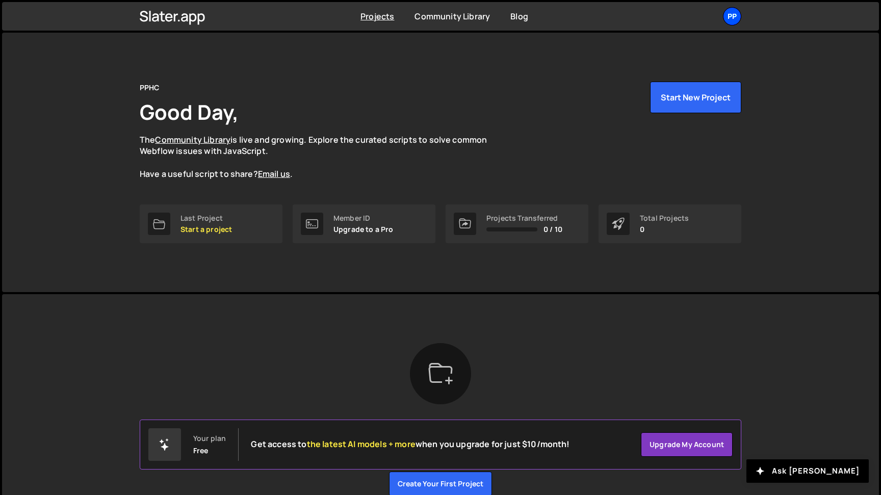
click at [732, 18] on div "PP" at bounding box center [732, 16] width 18 height 18
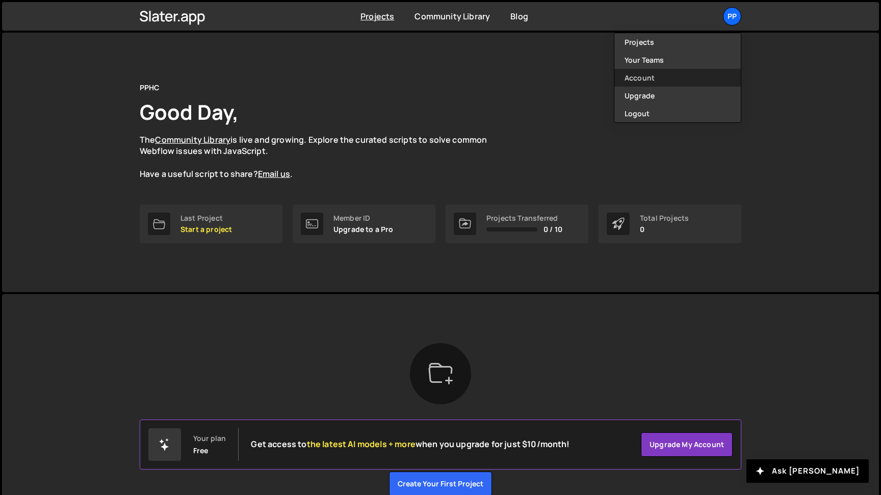
click at [672, 73] on link "Account" at bounding box center [677, 78] width 126 height 18
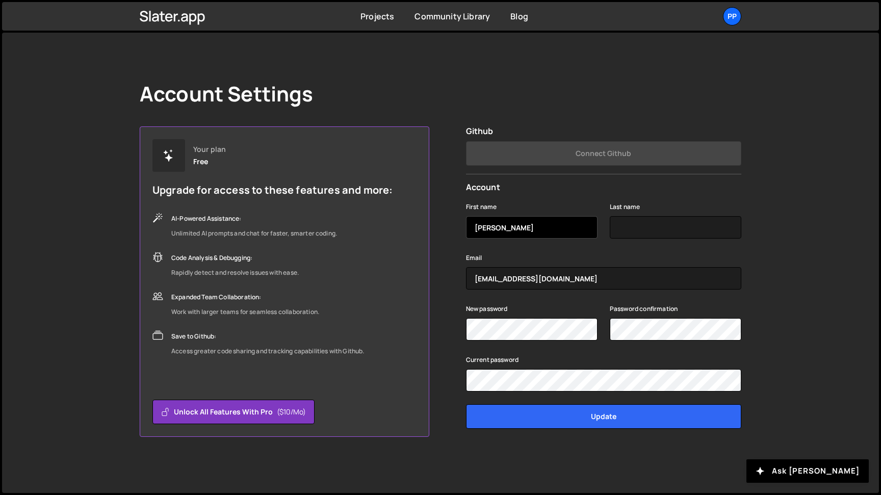
type input "[PERSON_NAME]"
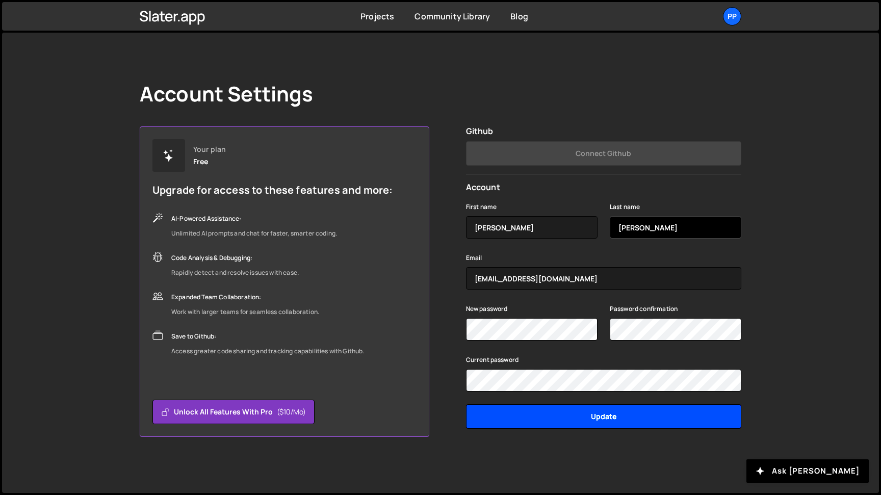
type input "[PERSON_NAME]"
click at [584, 414] on input "Update" at bounding box center [603, 416] width 275 height 24
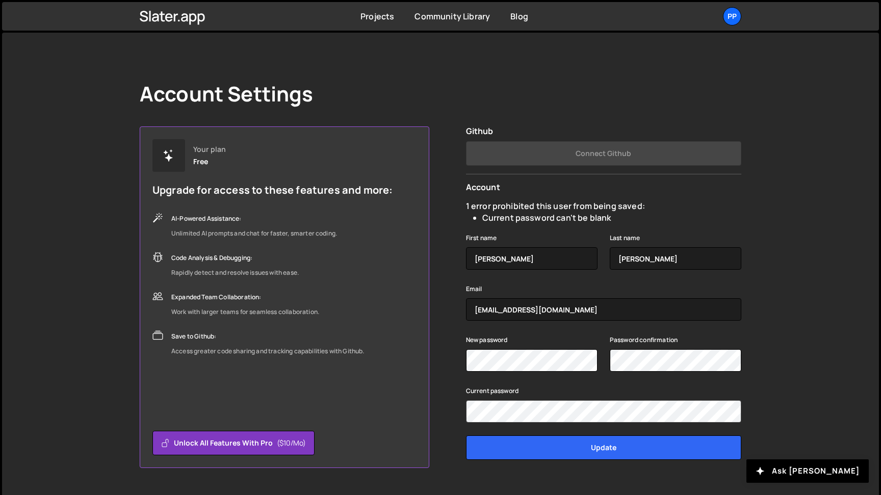
scroll to position [24, 0]
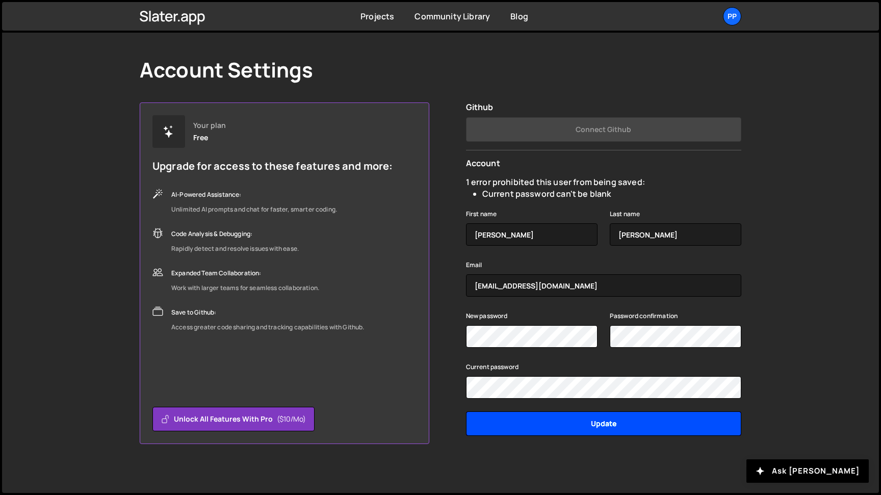
click at [607, 421] on input "Update" at bounding box center [603, 423] width 275 height 24
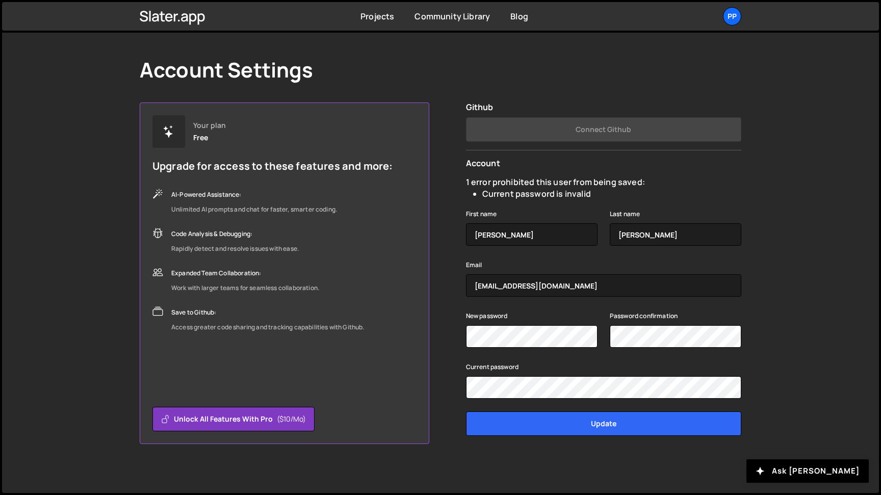
scroll to position [16, 0]
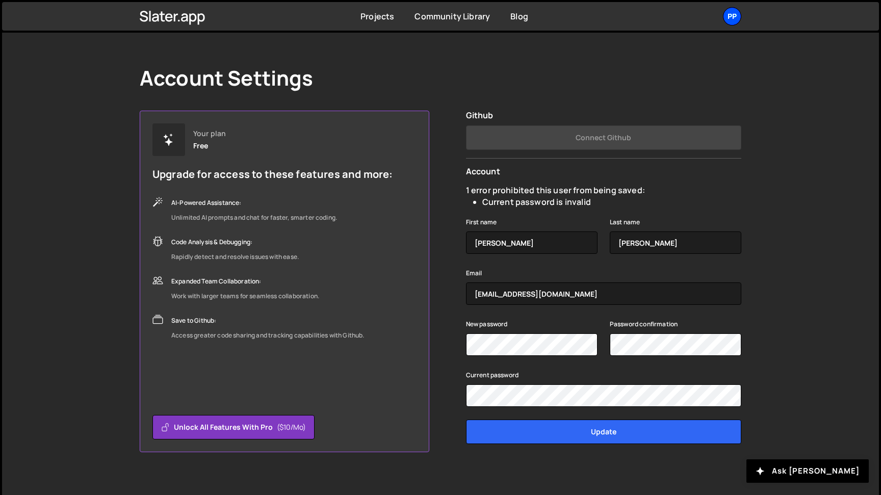
click at [738, 17] on div "PP" at bounding box center [732, 16] width 18 height 18
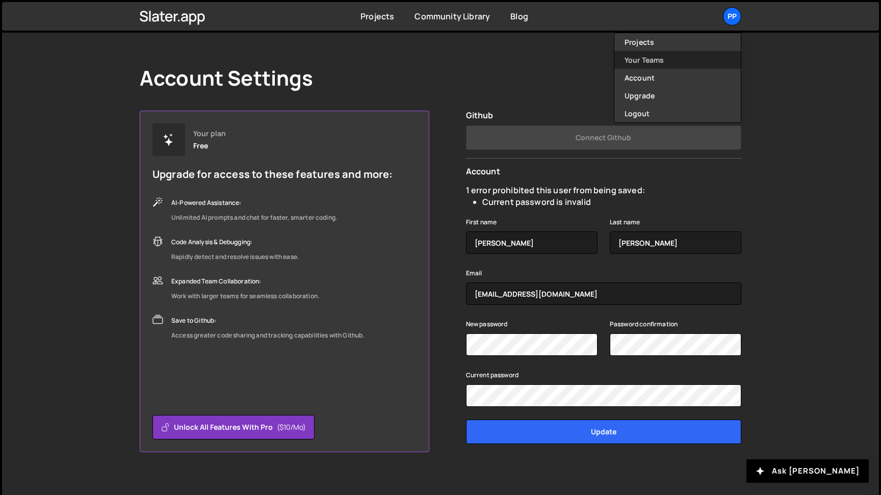
click at [649, 62] on link "Your Teams" at bounding box center [677, 60] width 126 height 18
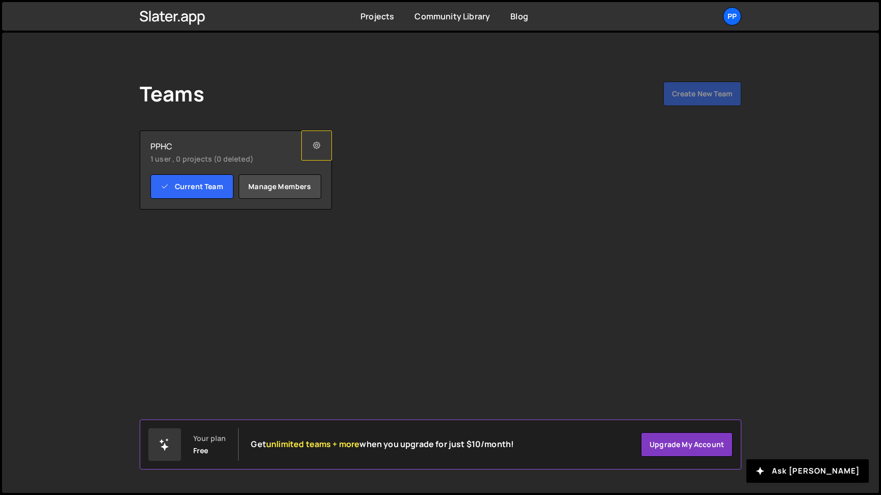
click at [318, 150] on icon at bounding box center [316, 146] width 7 height 10
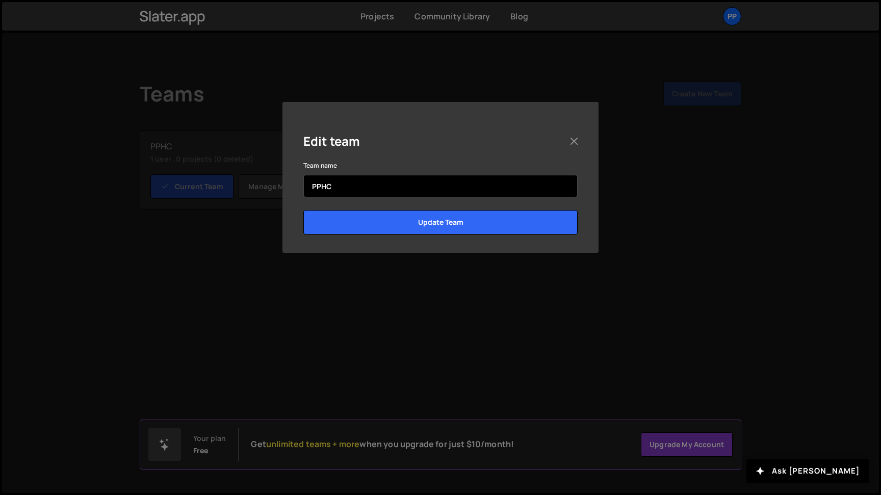
drag, startPoint x: 340, startPoint y: 187, endPoint x: 292, endPoint y: 187, distance: 48.9
click at [303, 187] on input "PPHC" at bounding box center [440, 186] width 274 height 22
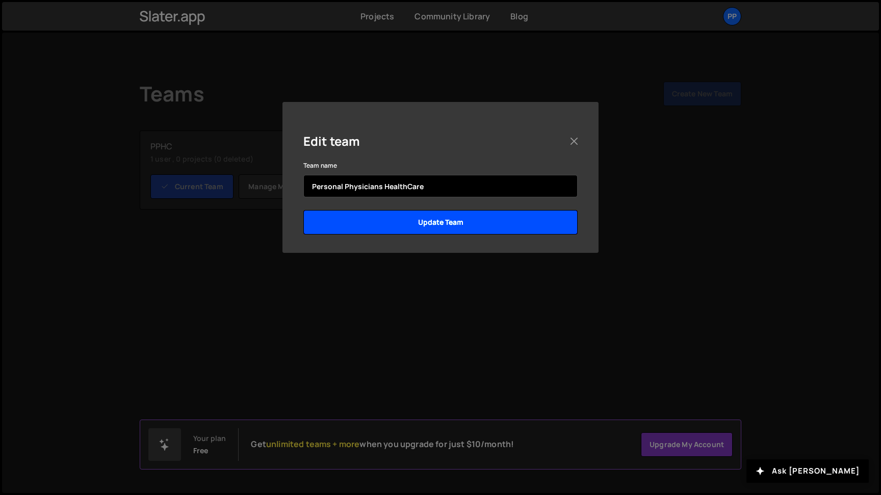
type input "Personal Physicians HealthCare"
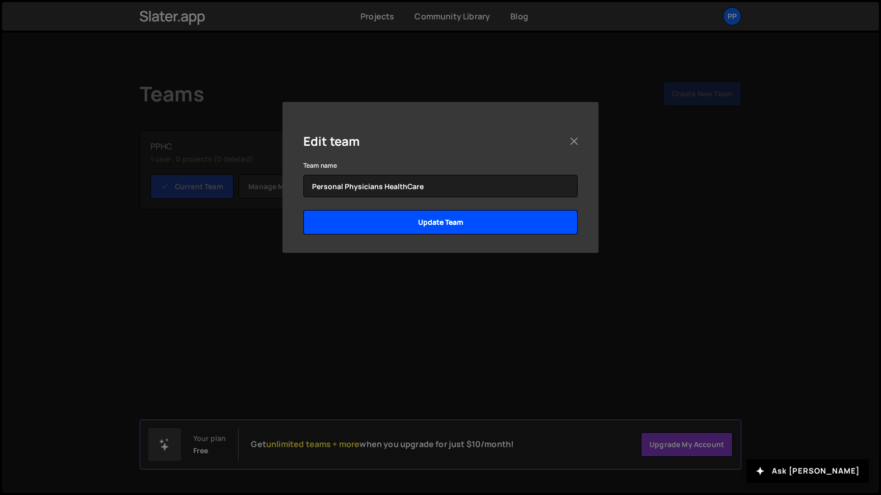
click at [429, 227] on input "Update Team" at bounding box center [440, 222] width 274 height 24
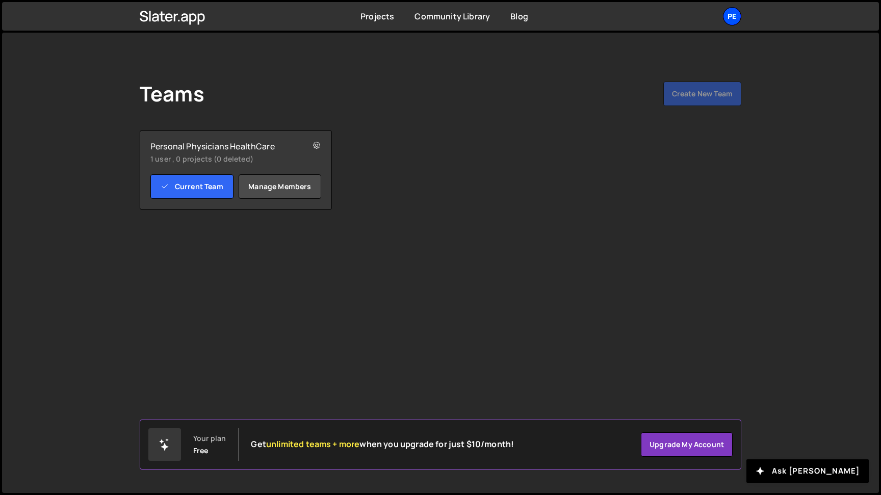
click at [732, 17] on div "Pe" at bounding box center [732, 16] width 18 height 18
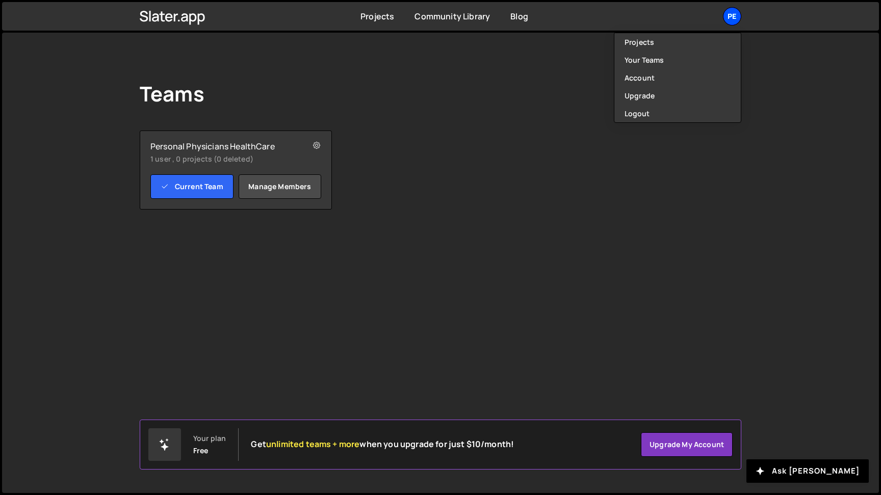
click at [732, 17] on div "Pe" at bounding box center [732, 16] width 18 height 18
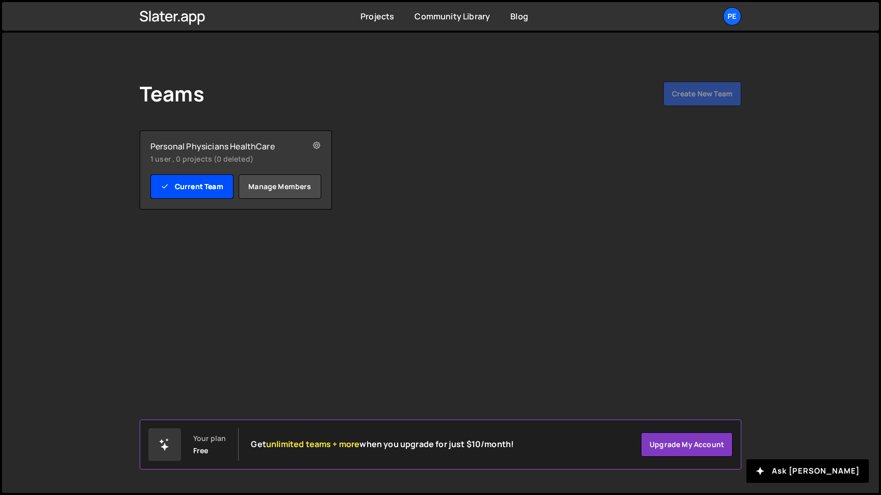
click at [197, 185] on link "Current Team" at bounding box center [191, 186] width 83 height 24
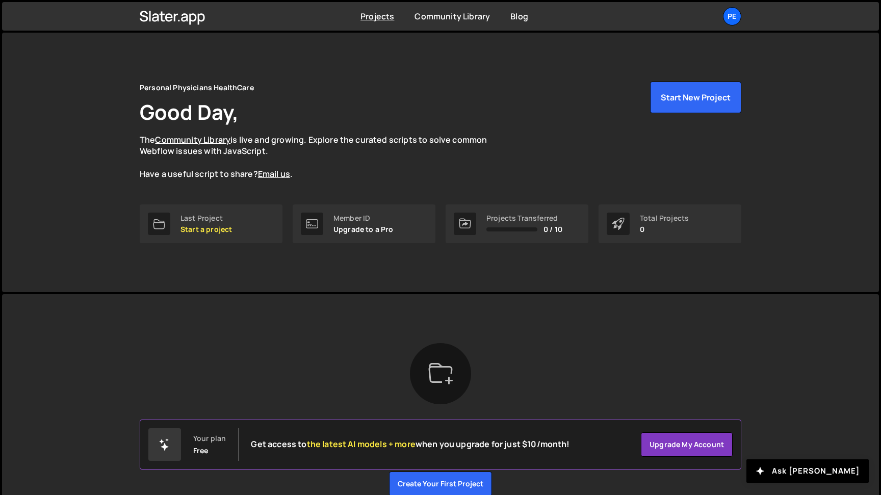
click at [340, 44] on div "Personal Physicians HealthCare Good Day, The Community Library is live and grow…" at bounding box center [440, 162] width 632 height 259
click at [206, 211] on link "Last Project Start a project" at bounding box center [211, 223] width 143 height 39
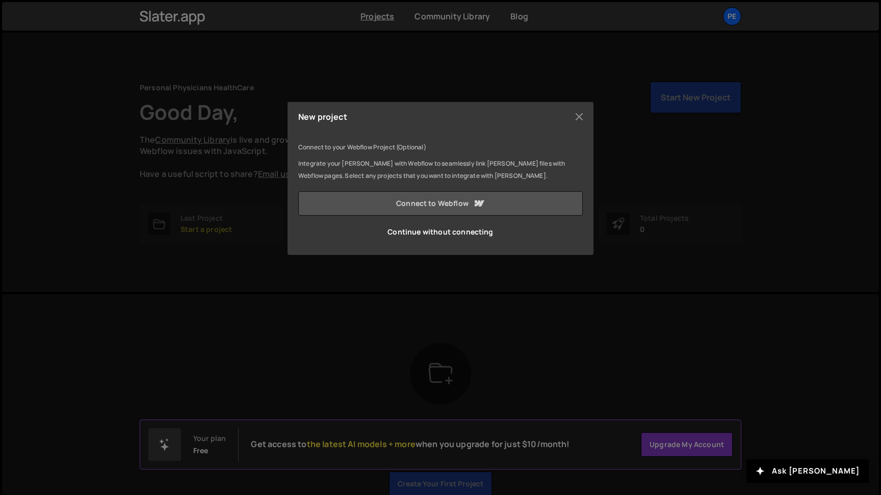
click at [359, 212] on link "Connect to Webflow" at bounding box center [440, 203] width 284 height 24
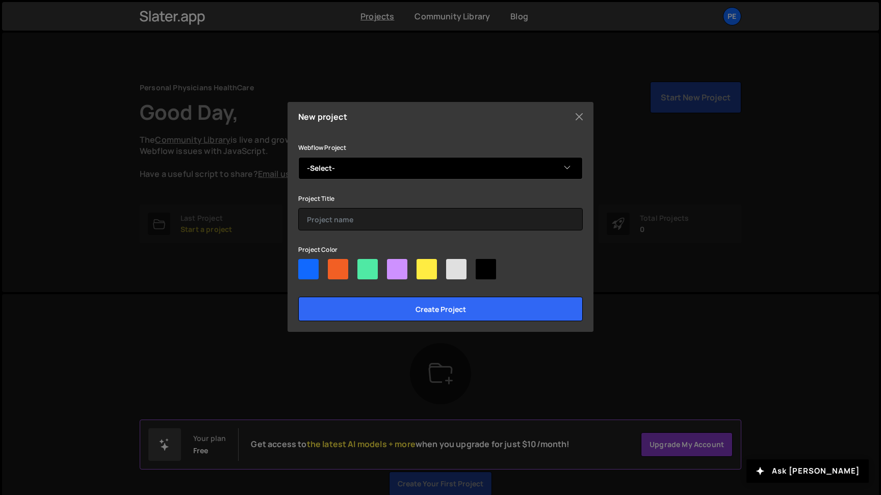
select select "68cedaf8e1e4651f5314a2f2"
click option "Personal Physicians HealthCare" at bounding box center [0, 0] width 0 height 0
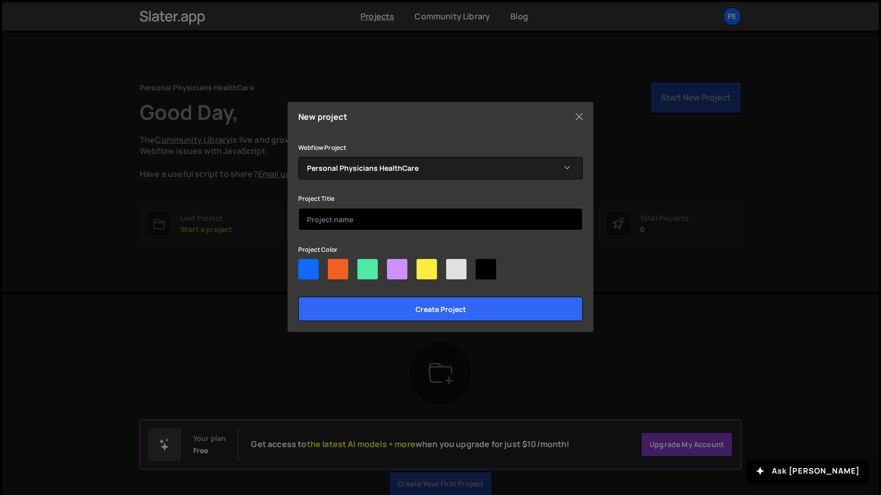
click at [418, 222] on input "text" at bounding box center [440, 219] width 284 height 22
click at [311, 273] on div at bounding box center [308, 269] width 20 height 20
click at [305, 266] on input"] "radio" at bounding box center [301, 262] width 7 height 7
radio input"] "true"
click at [320, 220] on input "text" at bounding box center [440, 219] width 284 height 22
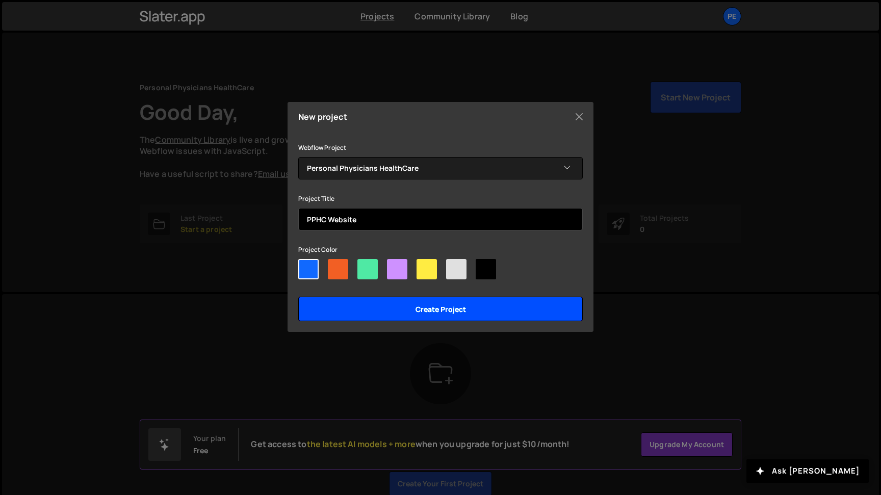
type input "PPHC Website"
click at [392, 306] on input "Create project" at bounding box center [440, 309] width 284 height 24
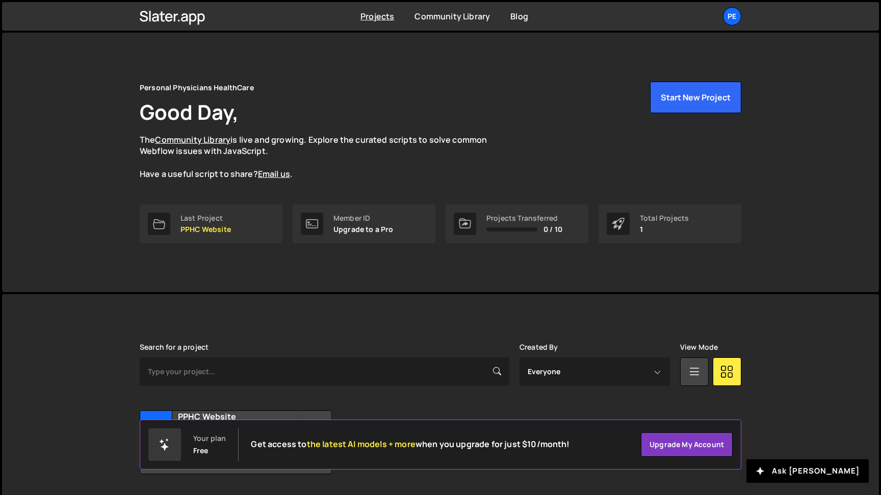
scroll to position [30, 0]
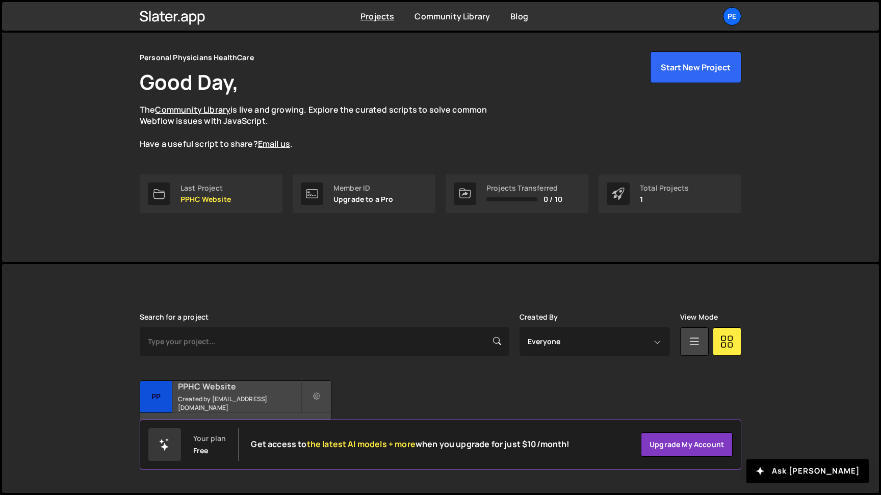
click at [192, 389] on h2 "PPHC Website" at bounding box center [239, 386] width 123 height 11
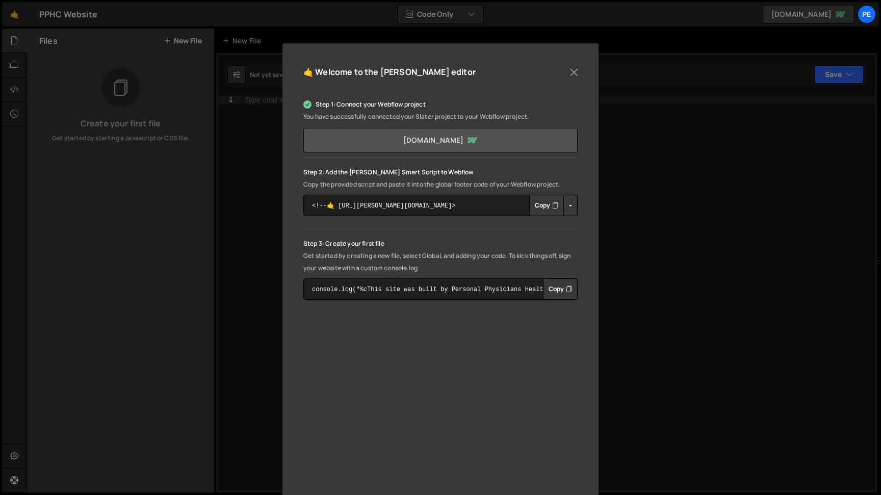
scroll to position [86, 0]
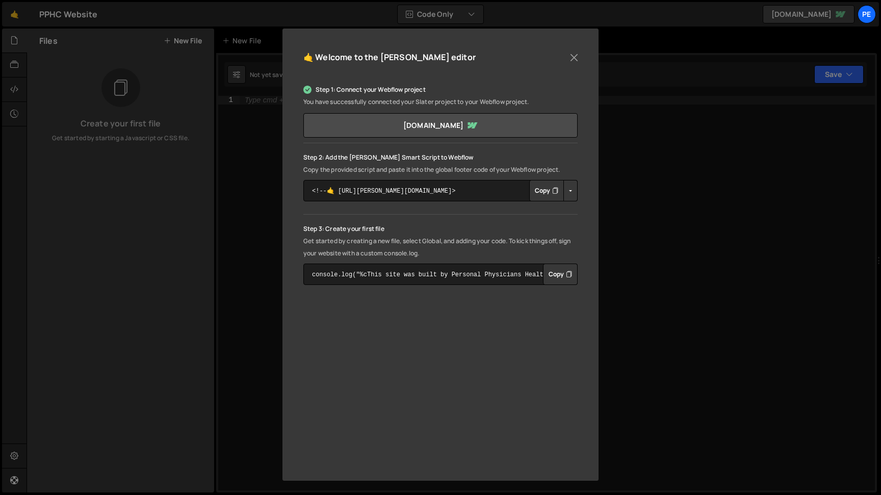
click at [569, 193] on button "Button group with nested dropdown" at bounding box center [570, 190] width 14 height 21
click at [579, 208] on link "Copy Staging Script" at bounding box center [614, 210] width 100 height 14
click at [549, 192] on button "Copy" at bounding box center [546, 190] width 35 height 21
click at [570, 190] on button "Button group with nested dropdown" at bounding box center [570, 190] width 14 height 21
click at [585, 226] on link "Copy Production Script" at bounding box center [614, 224] width 100 height 14
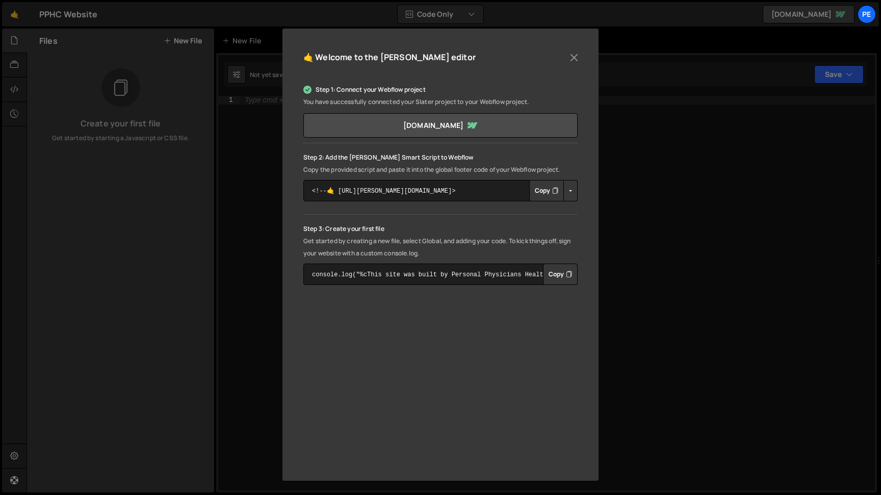
click at [547, 189] on button "Copy" at bounding box center [546, 190] width 35 height 21
click at [424, 191] on textarea "<!--🤙 https://slater.app/17380.js--> <script>document.addEventListener("DOMCont…" at bounding box center [440, 190] width 274 height 21
click at [407, 192] on textarea "<!--🤙 https://slater.app/17380.js--> <script>document.addEventListener("DOMCont…" at bounding box center [440, 190] width 274 height 21
click at [575, 57] on button "Close" at bounding box center [573, 57] width 15 height 15
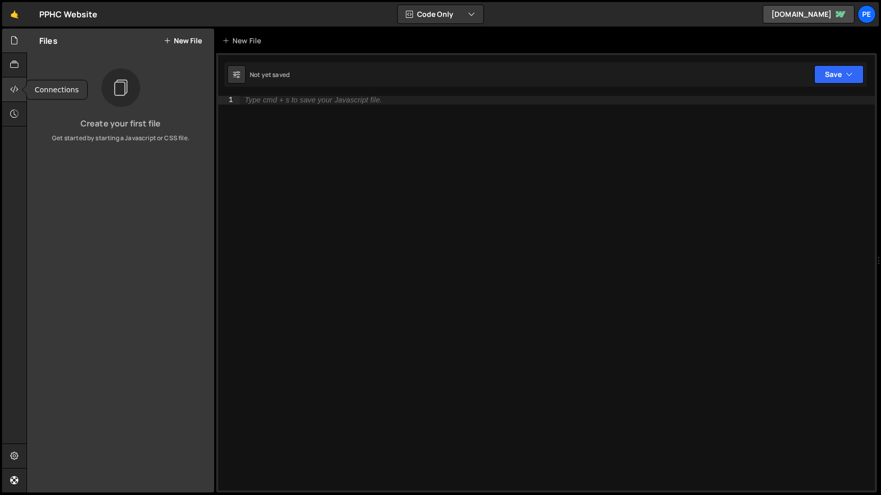
click at [16, 95] on icon at bounding box center [14, 89] width 8 height 11
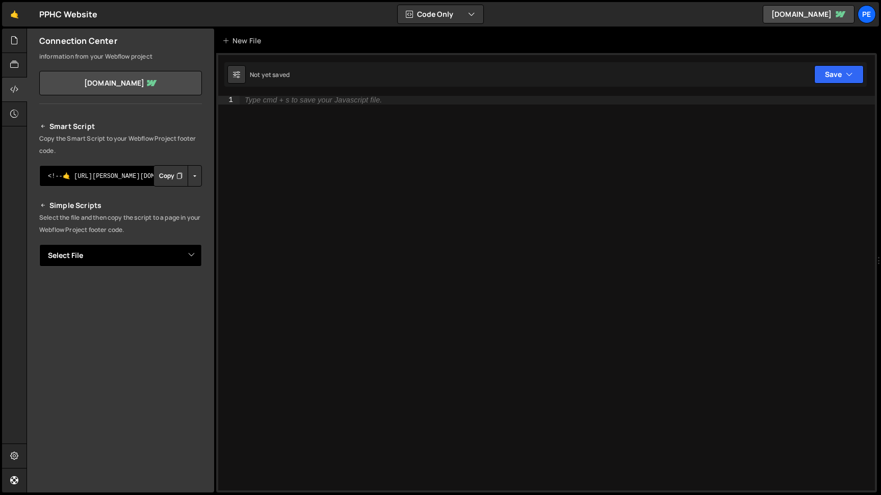
scroll to position [34, 0]
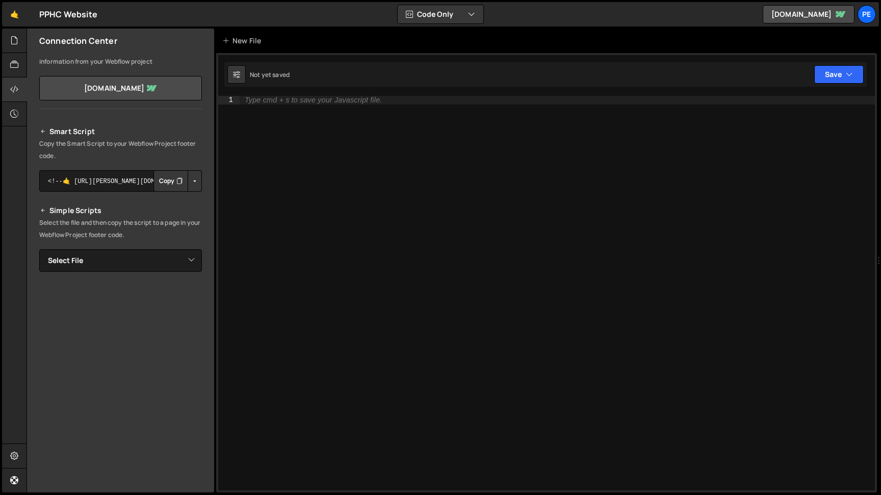
click at [191, 180] on button "Button group with nested dropdown" at bounding box center [195, 180] width 14 height 21
click at [165, 196] on link "Copy Staging Script" at bounding box center [151, 200] width 100 height 14
click at [15, 41] on icon at bounding box center [14, 40] width 8 height 11
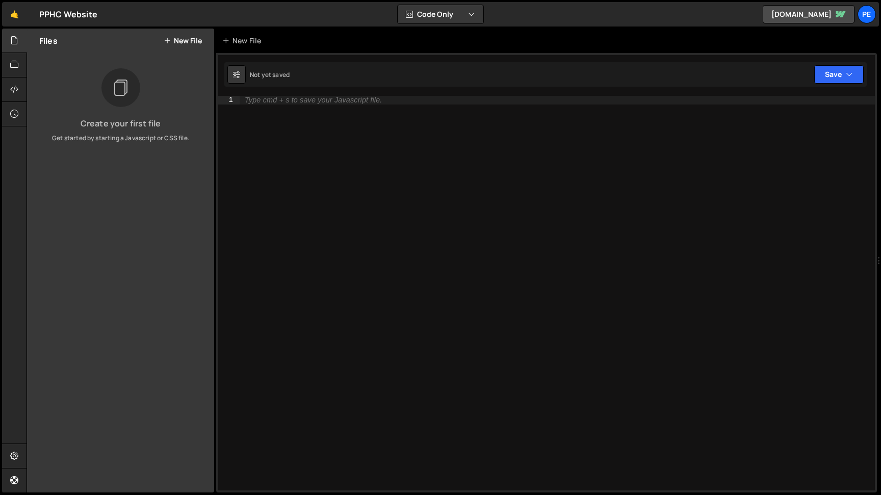
click at [180, 40] on button "New File" at bounding box center [183, 41] width 38 height 8
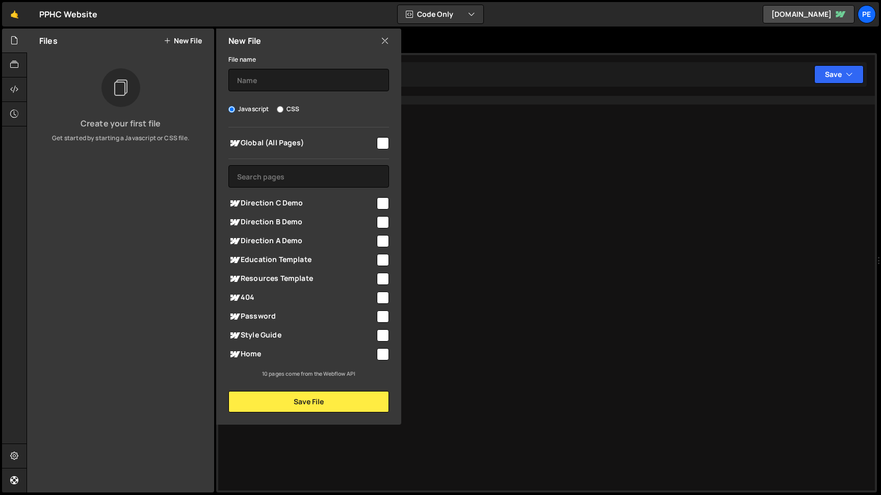
click at [266, 142] on span "Global (All Pages)" at bounding box center [301, 143] width 147 height 12
checkbox input "true"
click at [251, 72] on input "text" at bounding box center [308, 80] width 161 height 22
click at [308, 399] on button "Save File" at bounding box center [308, 401] width 161 height 21
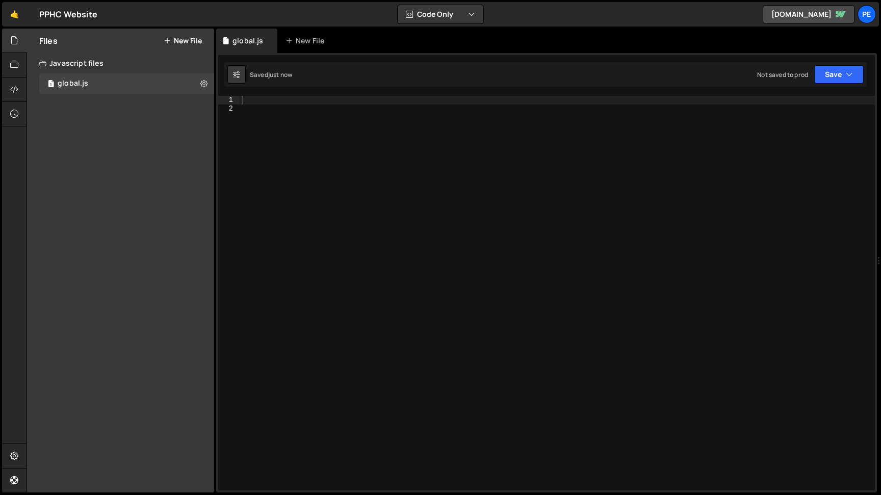
click at [186, 40] on button "New File" at bounding box center [183, 41] width 38 height 8
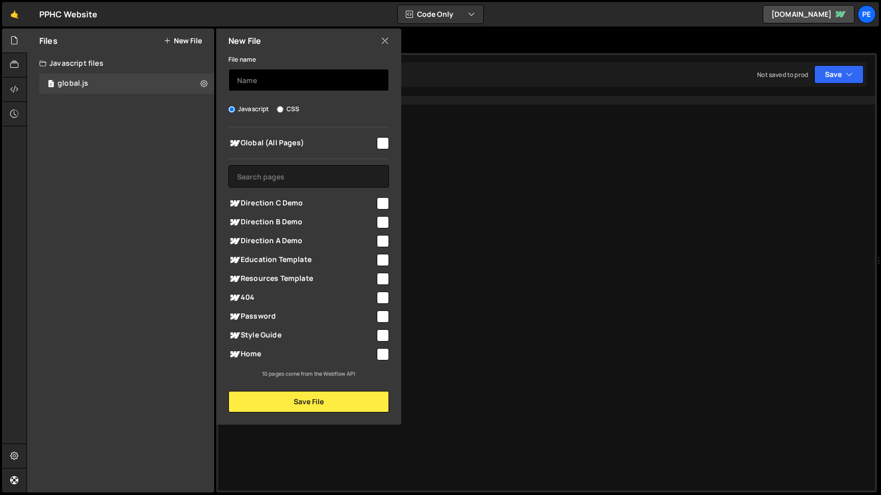
click at [254, 78] on input "text" at bounding box center [308, 80] width 161 height 22
type input "home"
click at [257, 354] on span "Home" at bounding box center [301, 354] width 147 height 12
checkbox input "true"
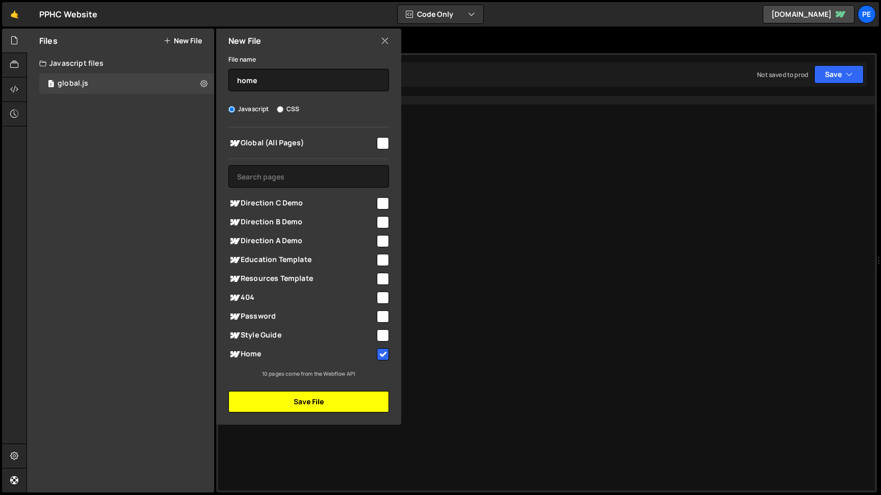
click at [273, 401] on button "Save File" at bounding box center [308, 401] width 161 height 21
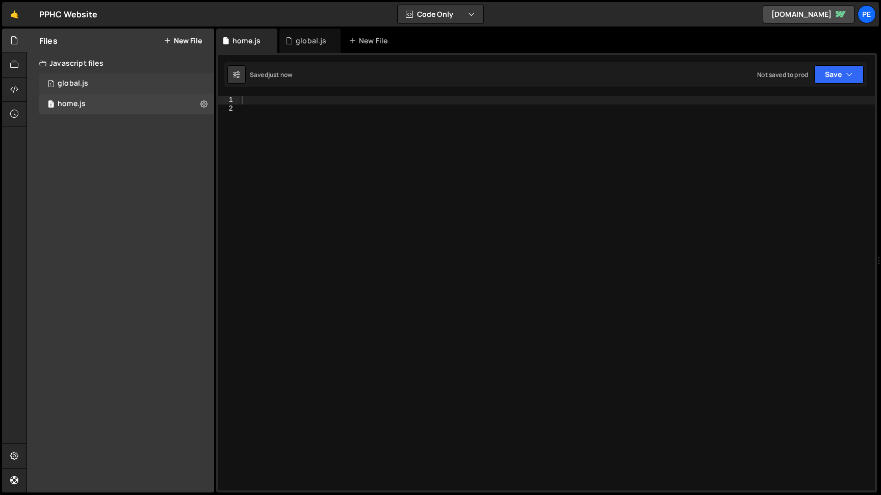
click at [100, 88] on div "1 global.js 0" at bounding box center [126, 83] width 175 height 20
click at [98, 102] on div "1 home.js 0" at bounding box center [126, 104] width 175 height 20
click at [17, 91] on icon at bounding box center [14, 89] width 8 height 11
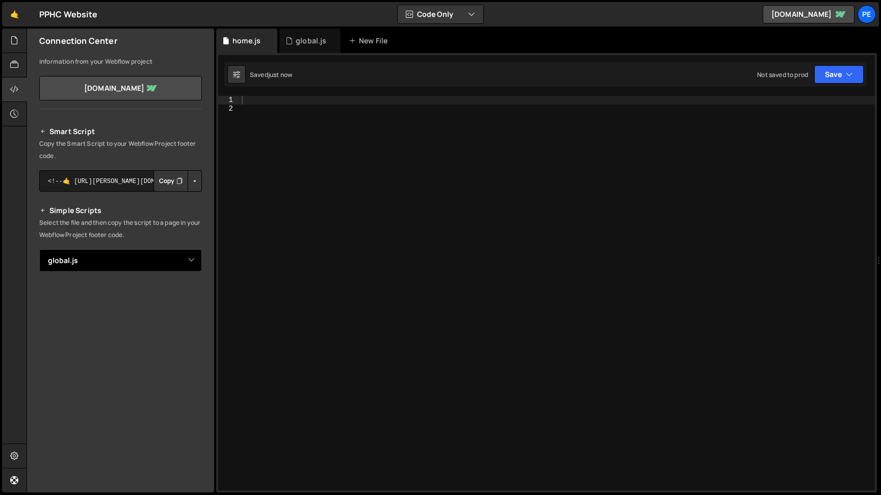
click option "global.js" at bounding box center [0, 0] width 0 height 0
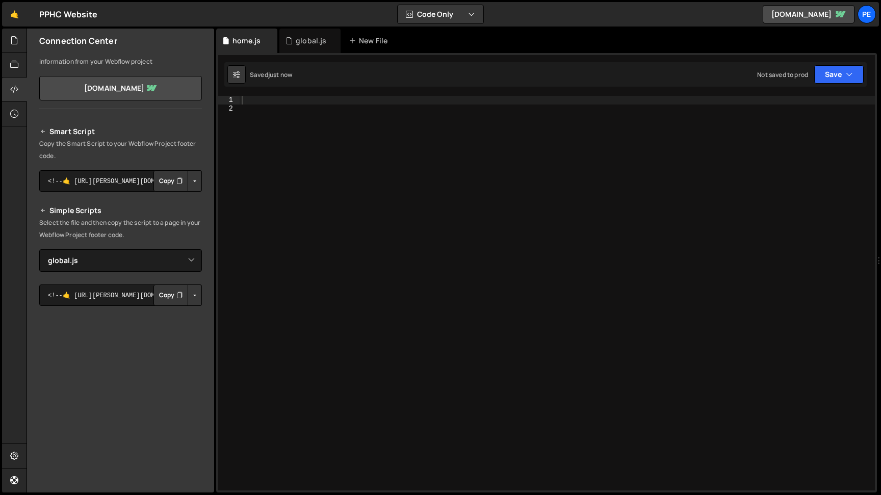
click at [172, 294] on button "Copy" at bounding box center [170, 294] width 35 height 21
click at [192, 298] on button "Button group with nested dropdown" at bounding box center [195, 294] width 14 height 21
click at [172, 314] on link "Copy Staging js" at bounding box center [159, 314] width 85 height 14
click at [194, 292] on button "Button group with nested dropdown" at bounding box center [195, 294] width 14 height 21
click at [183, 326] on link "Copy Production js" at bounding box center [159, 329] width 85 height 14
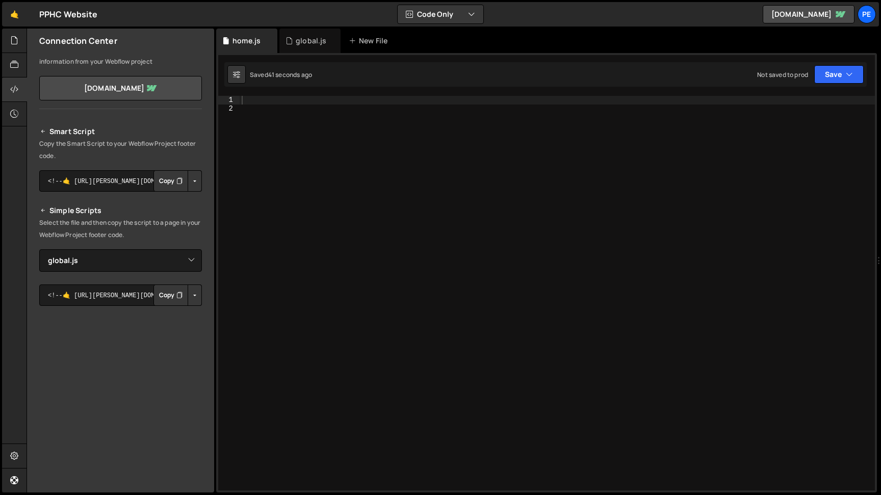
click at [170, 292] on button "Copy" at bounding box center [170, 294] width 35 height 21
click at [201, 294] on button "Button group with nested dropdown" at bounding box center [195, 294] width 14 height 21
click at [176, 327] on link "Copy Production js" at bounding box center [159, 329] width 85 height 14
select select "48397"
click option "home.js" at bounding box center [0, 0] width 0 height 0
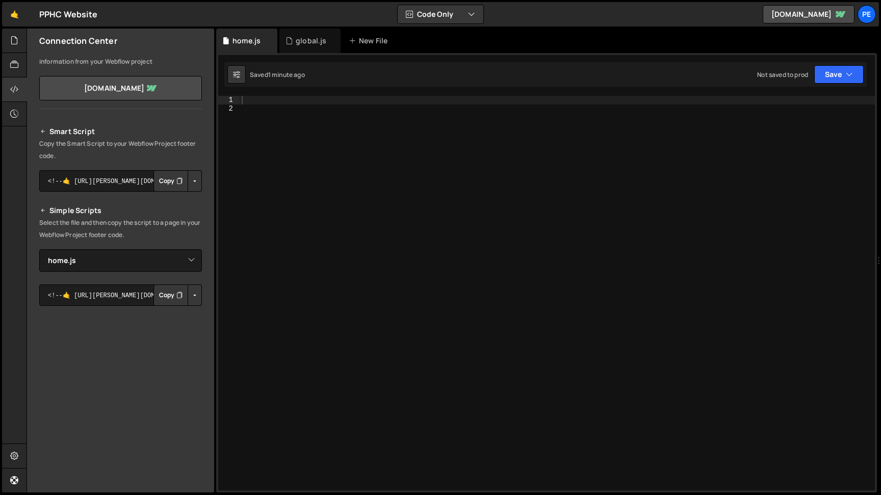
click at [199, 296] on button "Button group with nested dropdown" at bounding box center [195, 294] width 14 height 21
click at [166, 311] on link "Copy Staging js" at bounding box center [159, 314] width 85 height 14
click at [197, 293] on button "Button group with nested dropdown" at bounding box center [195, 294] width 14 height 21
click at [174, 327] on link "Copy Production js" at bounding box center [159, 329] width 85 height 14
click at [16, 34] on div at bounding box center [14, 41] width 25 height 24
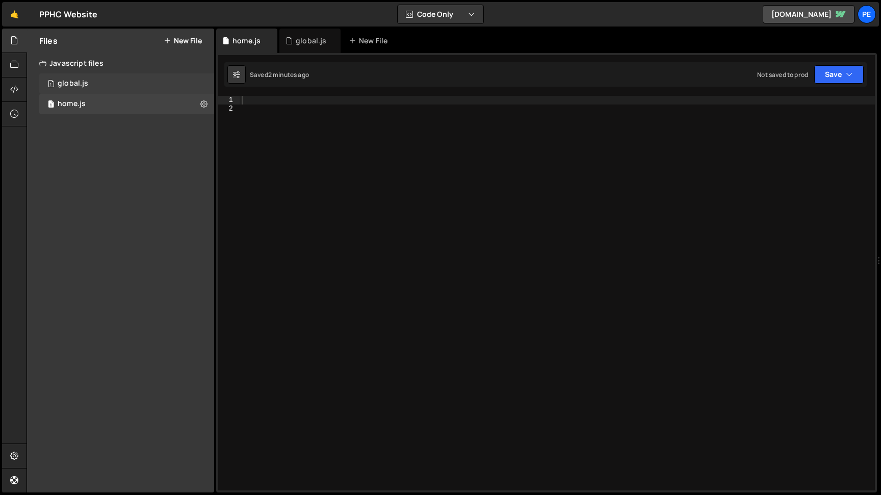
click at [88, 83] on div "1 global.js 0" at bounding box center [126, 83] width 175 height 20
click at [255, 97] on div at bounding box center [557, 301] width 635 height 411
paste textarea "});"
type textarea "});"
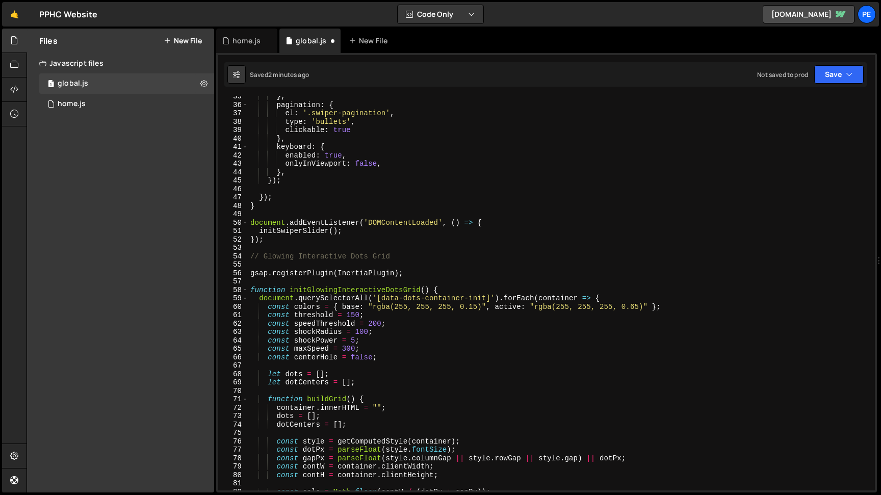
scroll to position [0, 0]
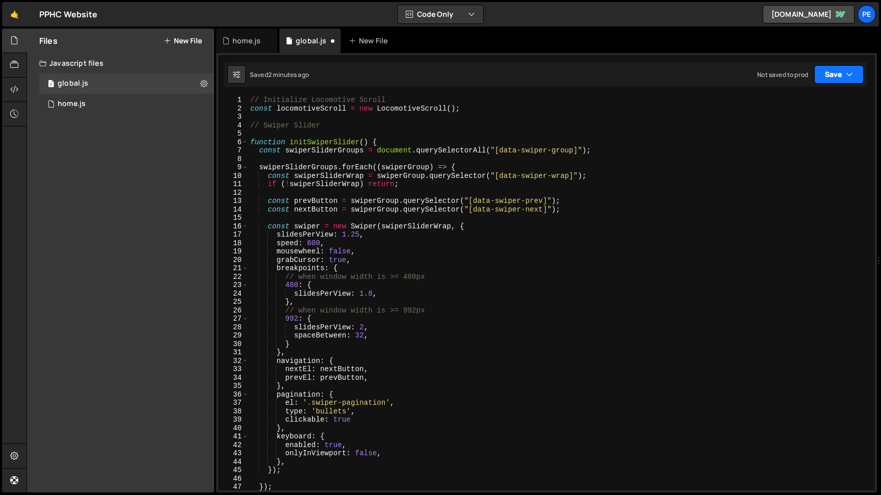
click at [838, 76] on button "Save" at bounding box center [838, 74] width 49 height 18
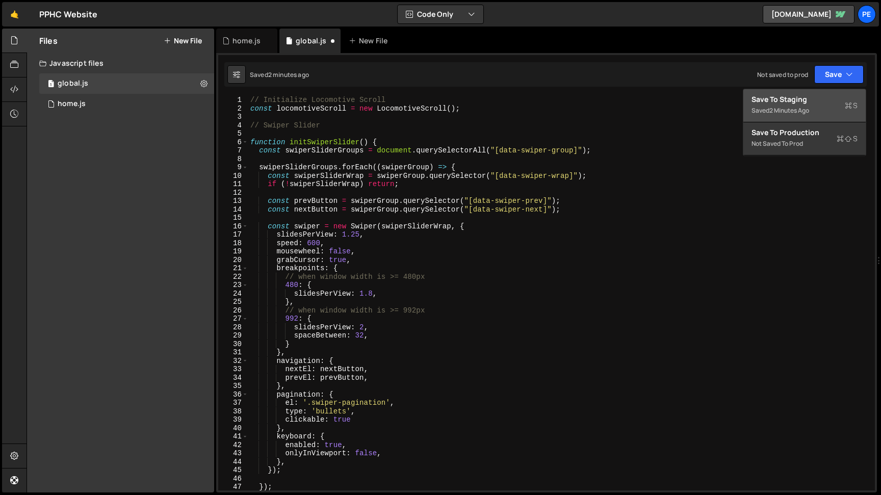
click at [811, 102] on div "Save to Staging S" at bounding box center [804, 99] width 106 height 10
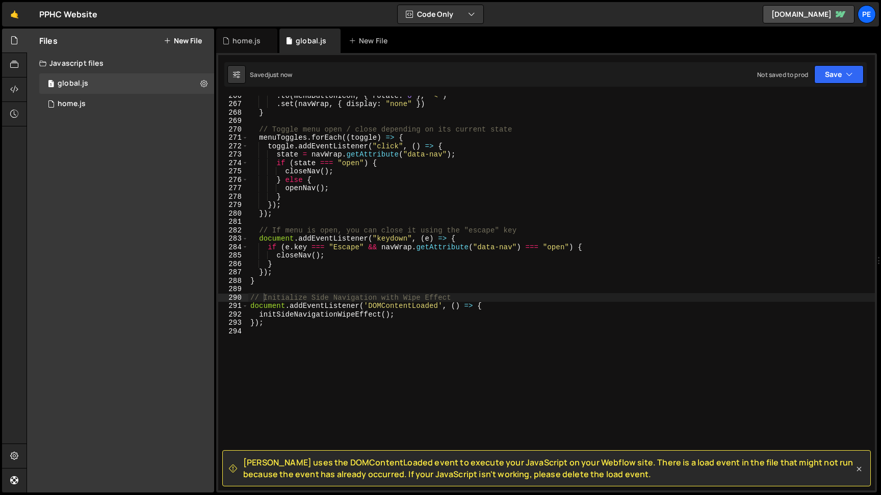
click at [860, 469] on icon at bounding box center [859, 469] width 10 height 10
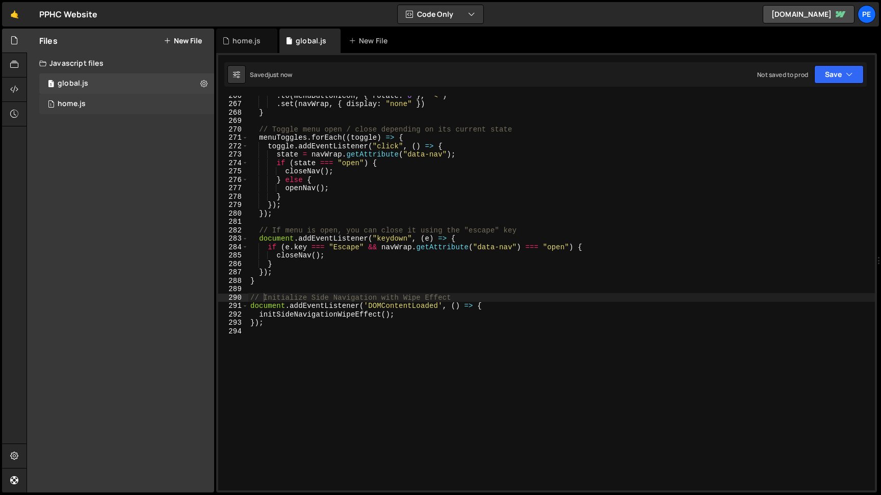
click at [80, 109] on div "1 home.js 0" at bounding box center [126, 104] width 175 height 20
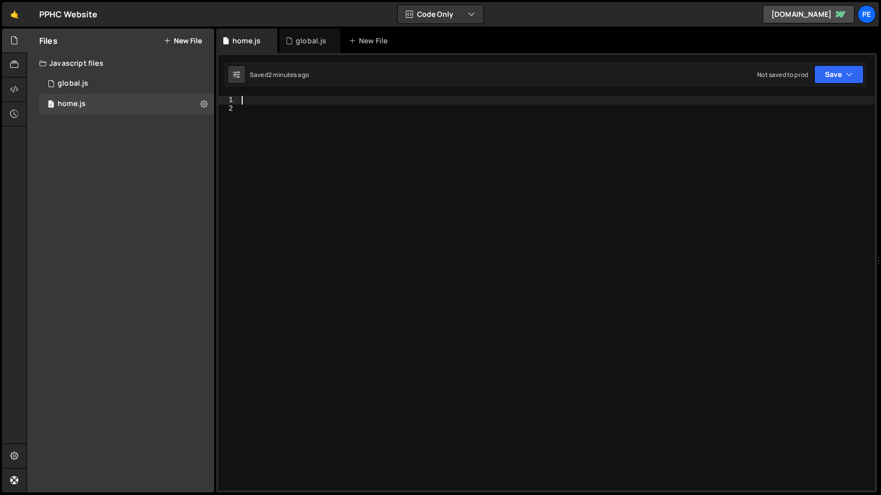
click at [269, 102] on div at bounding box center [557, 301] width 635 height 411
paste textarea "});"
type textarea "});"
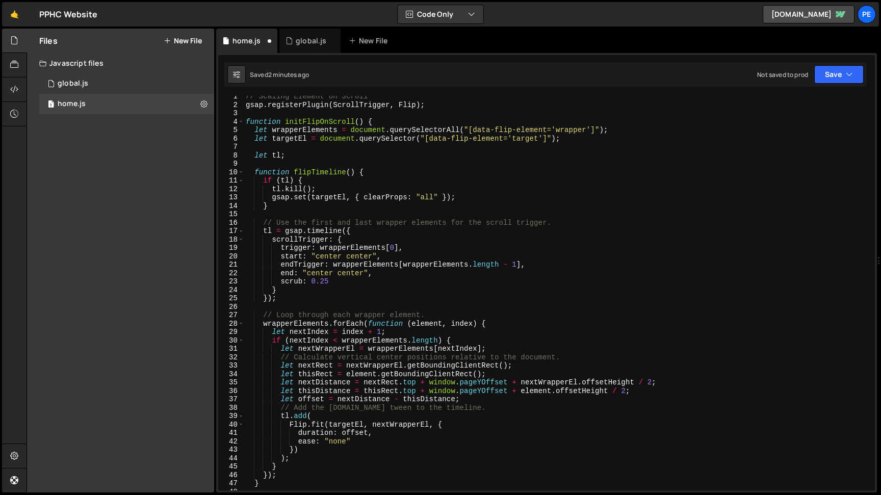
scroll to position [0, 0]
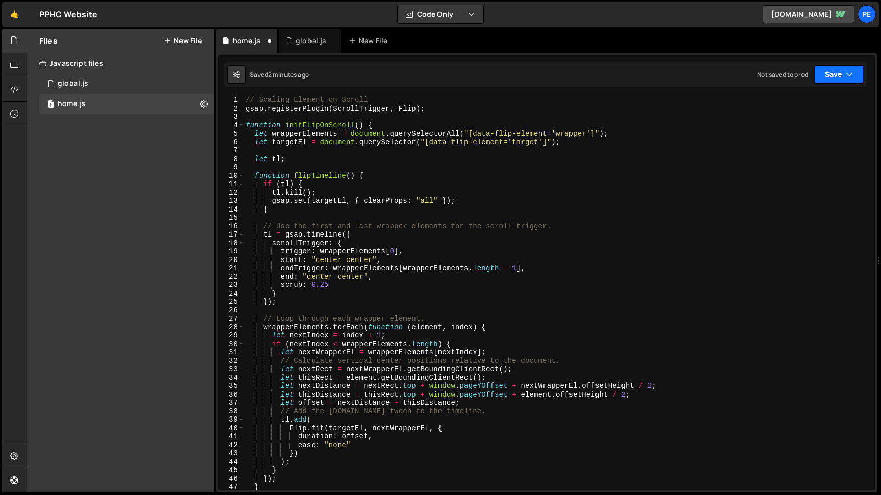
click at [824, 78] on button "Save" at bounding box center [838, 74] width 49 height 18
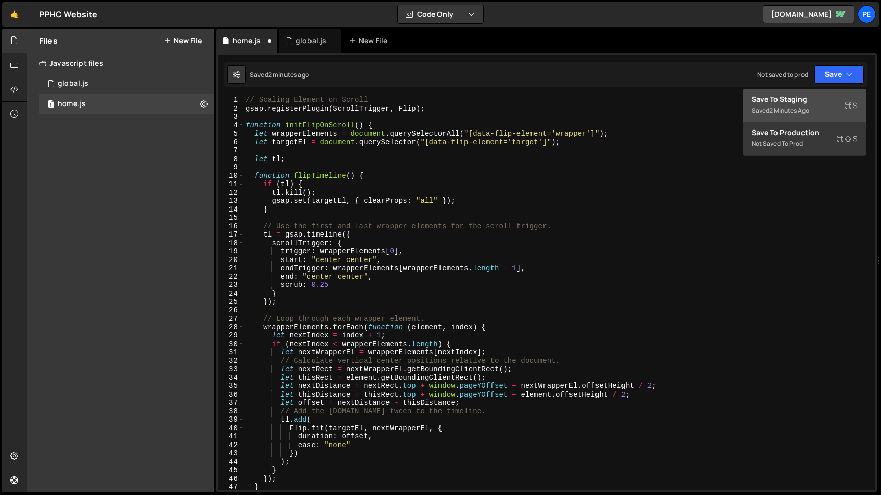
click at [810, 95] on div "Save to Staging S" at bounding box center [804, 99] width 106 height 10
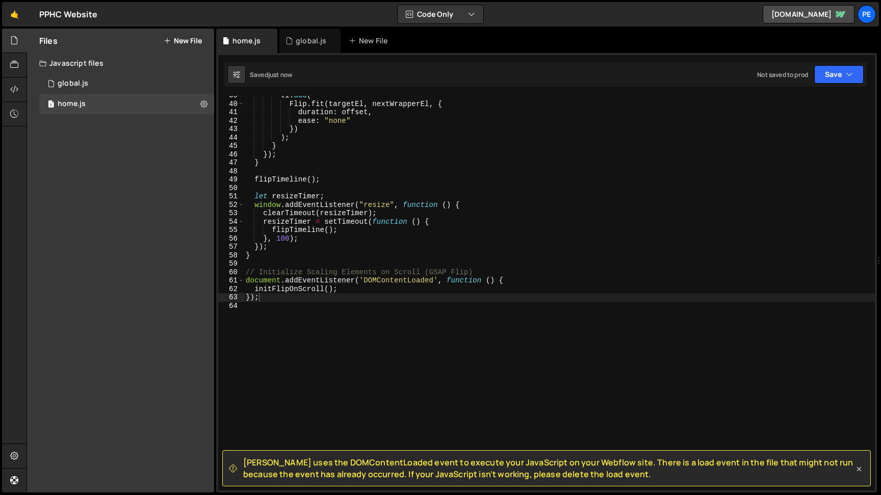
click at [859, 468] on icon at bounding box center [859, 469] width 5 height 5
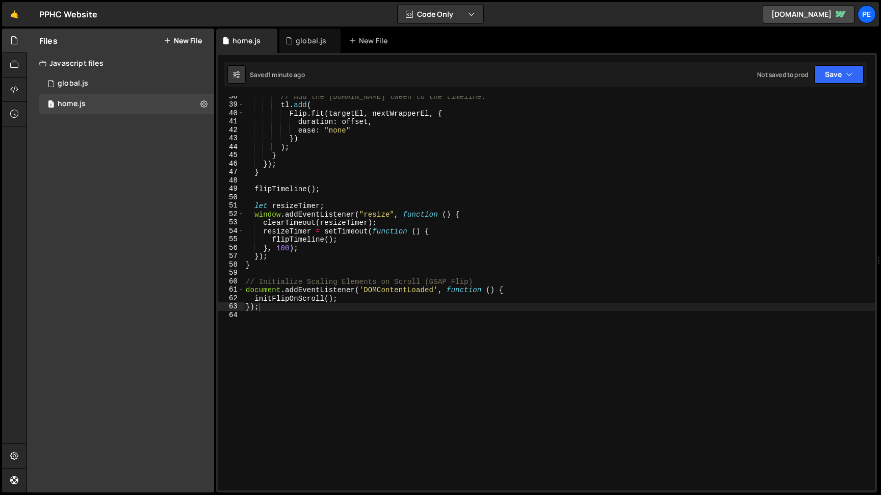
scroll to position [0, 0]
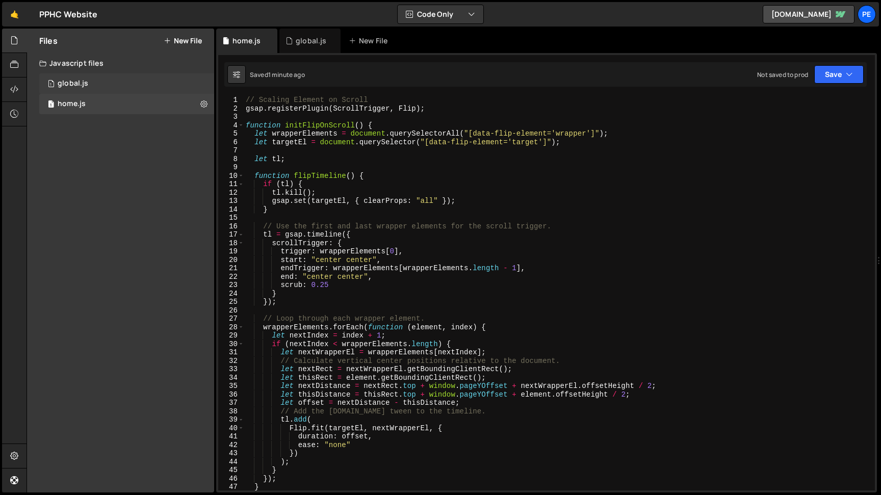
click at [88, 84] on div "1 global.js 0" at bounding box center [126, 83] width 175 height 20
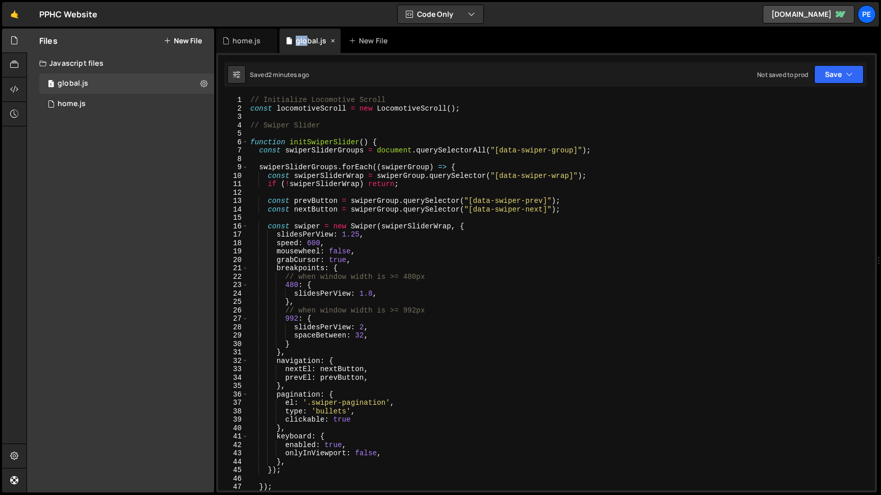
drag, startPoint x: 305, startPoint y: 40, endPoint x: 269, endPoint y: 41, distance: 36.2
click at [296, 41] on div "global.js" at bounding box center [311, 41] width 31 height 10
click at [302, 44] on div "global.js" at bounding box center [311, 41] width 31 height 10
drag, startPoint x: 308, startPoint y: 39, endPoint x: 288, endPoint y: 39, distance: 19.4
click at [296, 39] on div "global.js" at bounding box center [311, 41] width 31 height 10
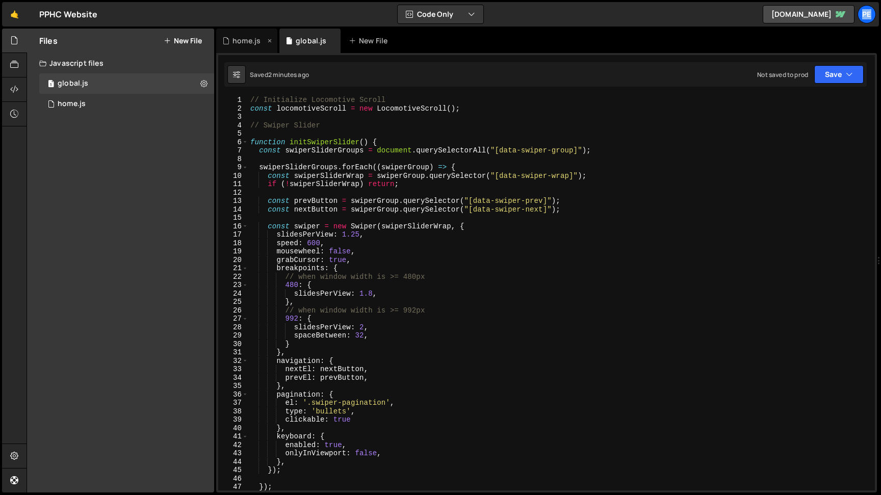
click at [257, 39] on div "home.js" at bounding box center [246, 41] width 28 height 10
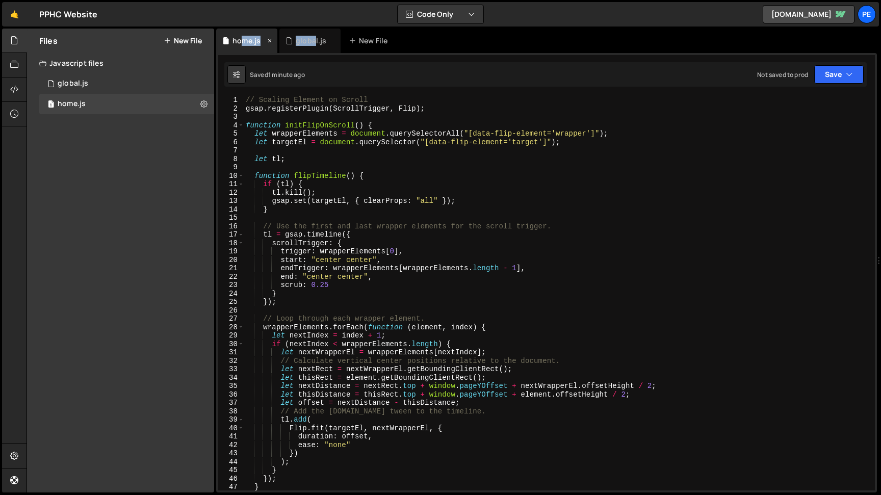
drag, startPoint x: 244, startPoint y: 42, endPoint x: 312, endPoint y: 43, distance: 67.8
click at [260, 43] on div "home.js" at bounding box center [246, 41] width 28 height 10
click at [105, 142] on div "Files New File Create your first file Get started by starting a Javascript or C…" at bounding box center [120, 261] width 187 height 464
click at [90, 81] on div "1 global.js 0" at bounding box center [126, 83] width 175 height 20
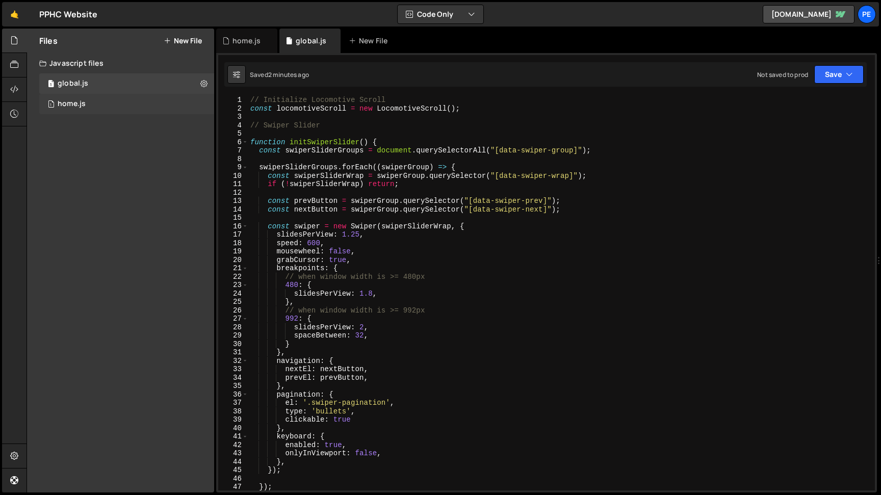
click at [85, 106] on div "home.js" at bounding box center [72, 103] width 28 height 9
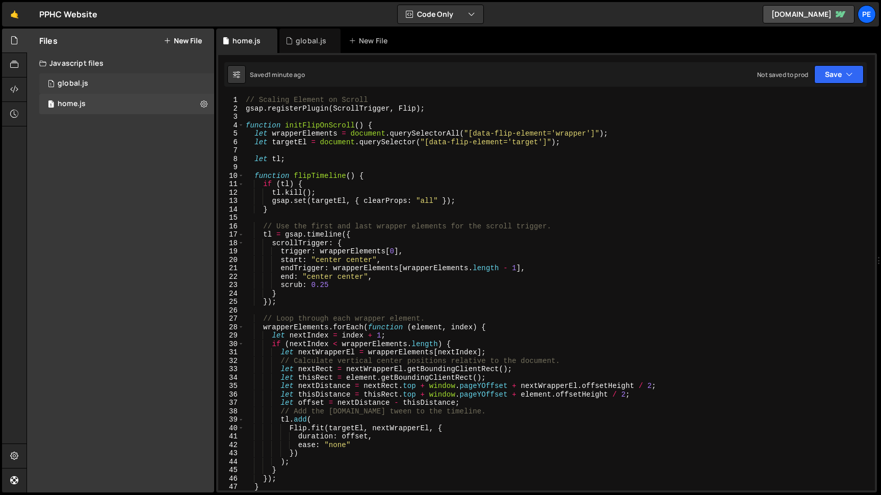
click at [78, 75] on div "1 global.js 0" at bounding box center [126, 83] width 175 height 20
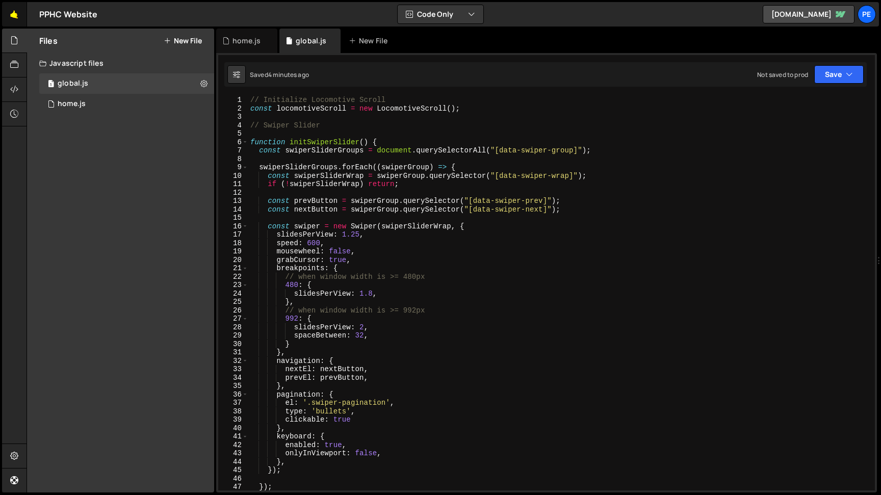
click at [18, 15] on link "🤙" at bounding box center [14, 14] width 25 height 24
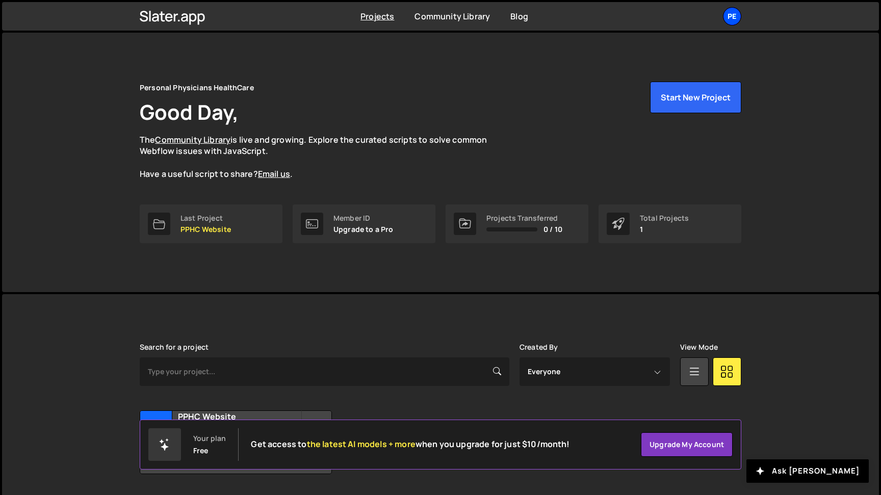
click at [730, 22] on div "Pe" at bounding box center [732, 16] width 18 height 18
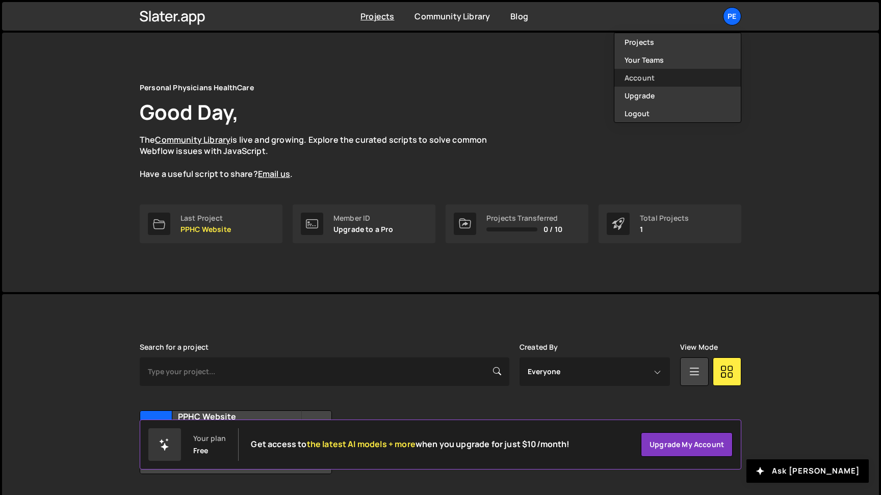
click at [644, 74] on link "Account" at bounding box center [677, 78] width 126 height 18
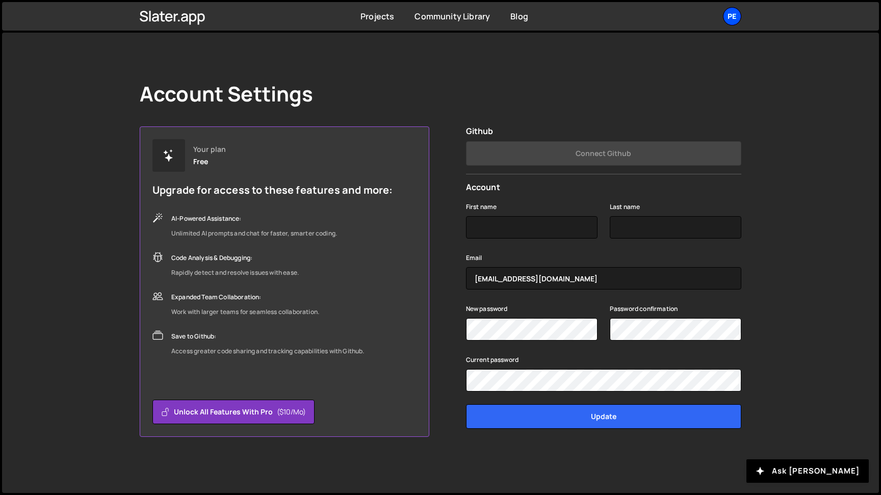
click at [739, 17] on div "Pe" at bounding box center [732, 16] width 18 height 18
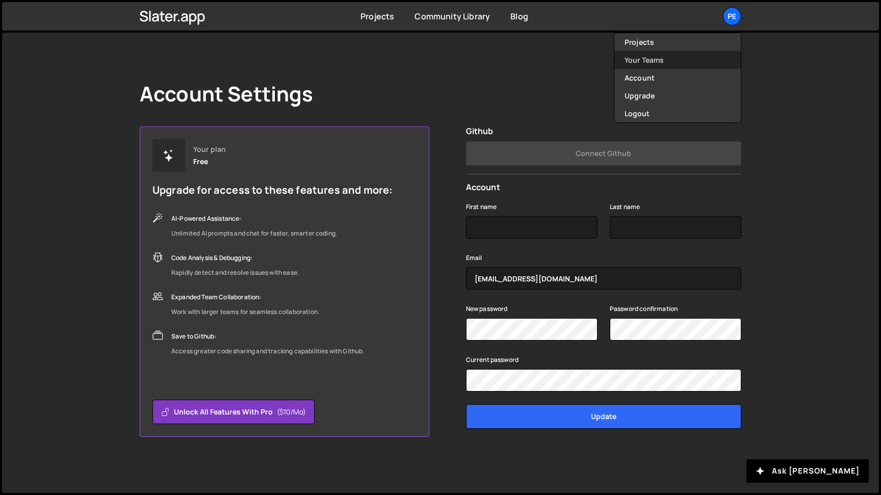
click at [650, 56] on link "Your Teams" at bounding box center [677, 60] width 126 height 18
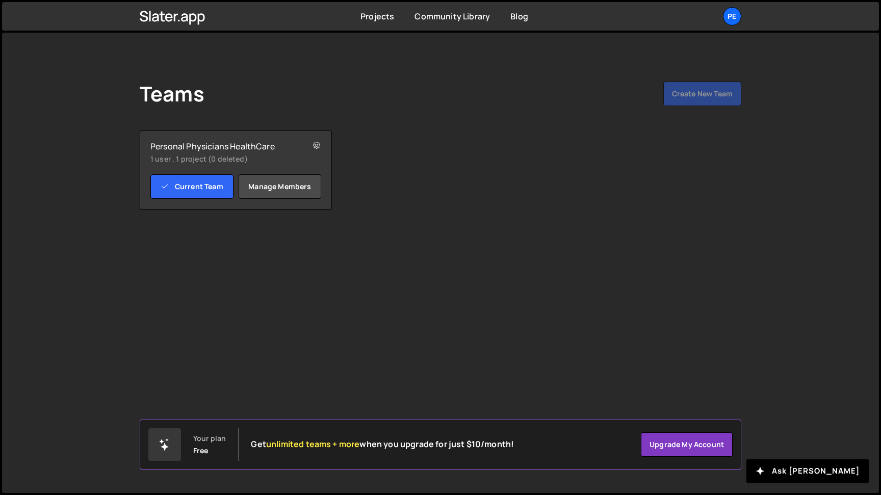
drag, startPoint x: 152, startPoint y: 148, endPoint x: 278, endPoint y: 147, distance: 126.4
click at [278, 147] on h2 "Personal Physicians HealthCare" at bounding box center [220, 146] width 140 height 10
drag, startPoint x: 152, startPoint y: 147, endPoint x: 280, endPoint y: 148, distance: 127.9
click at [280, 148] on h2 "Personal Physicians HealthCare" at bounding box center [220, 146] width 140 height 10
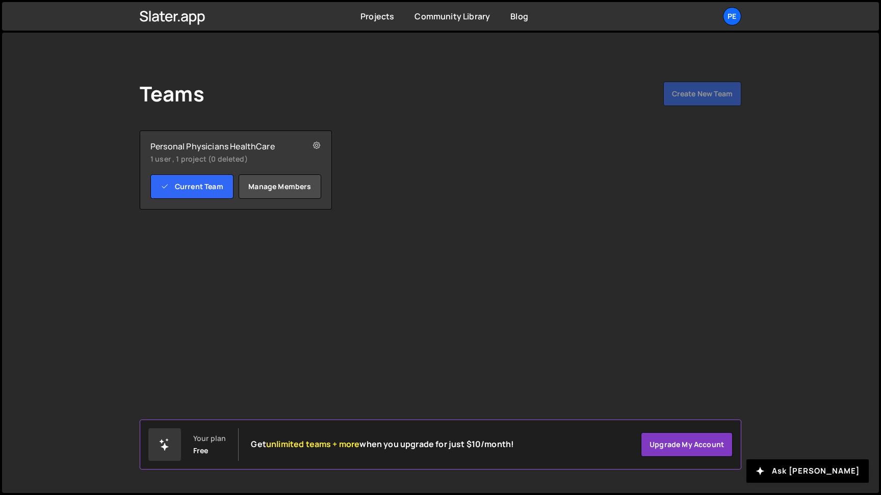
click at [268, 148] on h2 "Personal Physicians HealthCare" at bounding box center [220, 146] width 140 height 10
click at [733, 19] on div "Pe" at bounding box center [732, 16] width 18 height 18
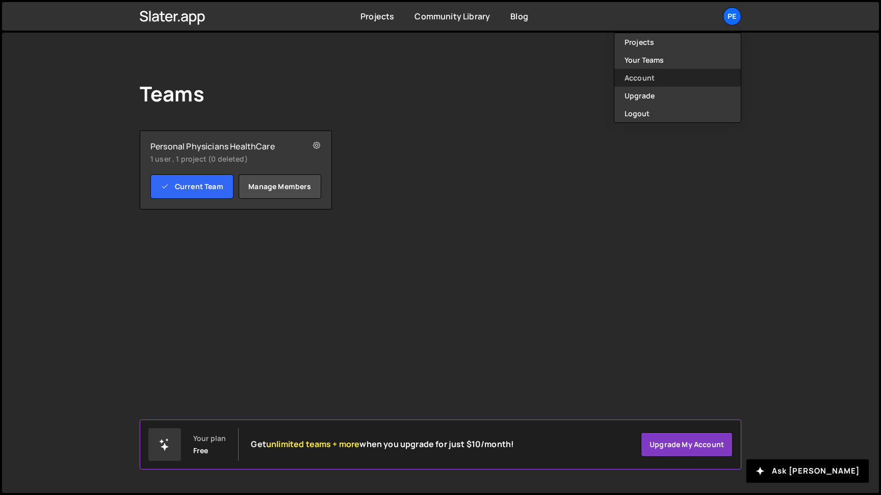
click at [654, 75] on link "Account" at bounding box center [677, 78] width 126 height 18
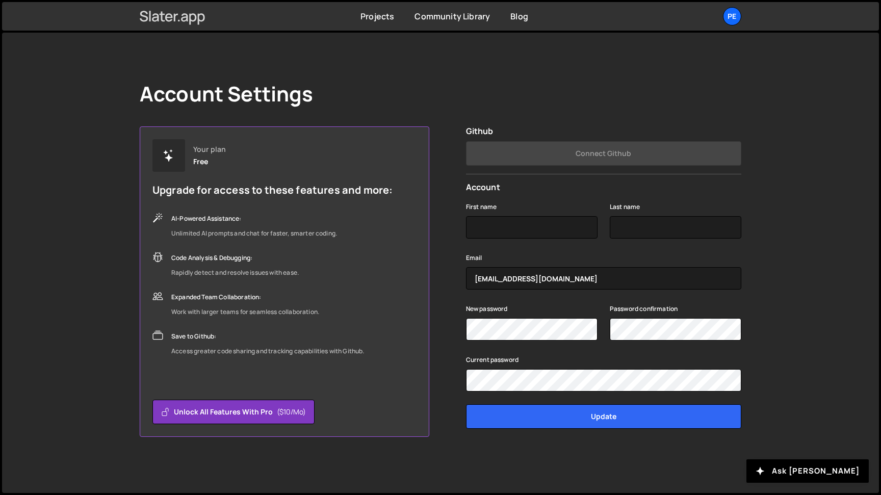
click at [155, 18] on icon at bounding box center [155, 17] width 7 height 8
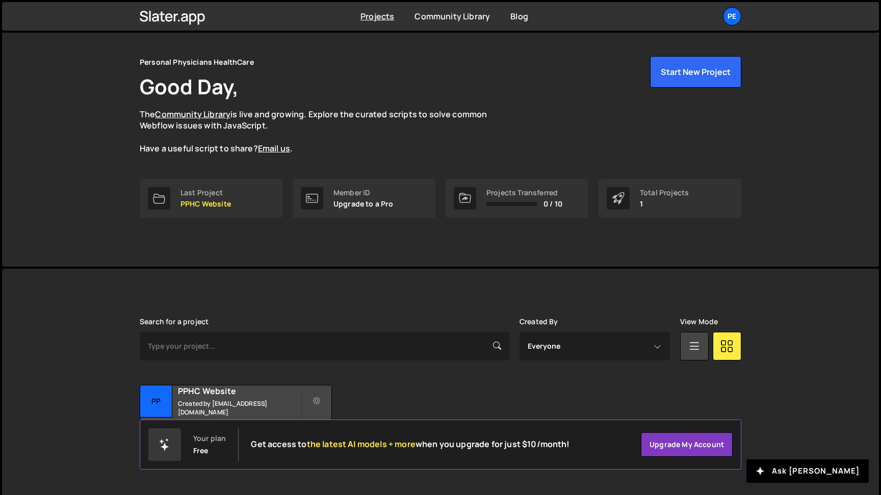
scroll to position [30, 0]
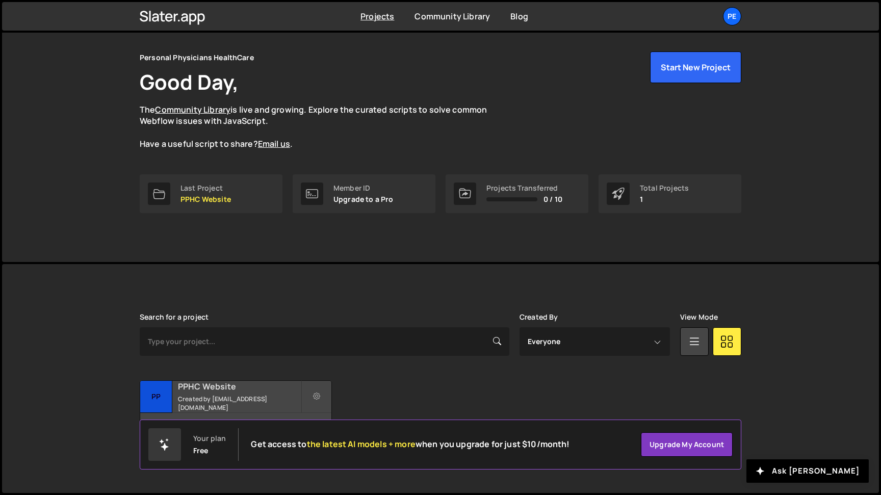
click at [190, 390] on h2 "PPHC Website" at bounding box center [239, 386] width 123 height 11
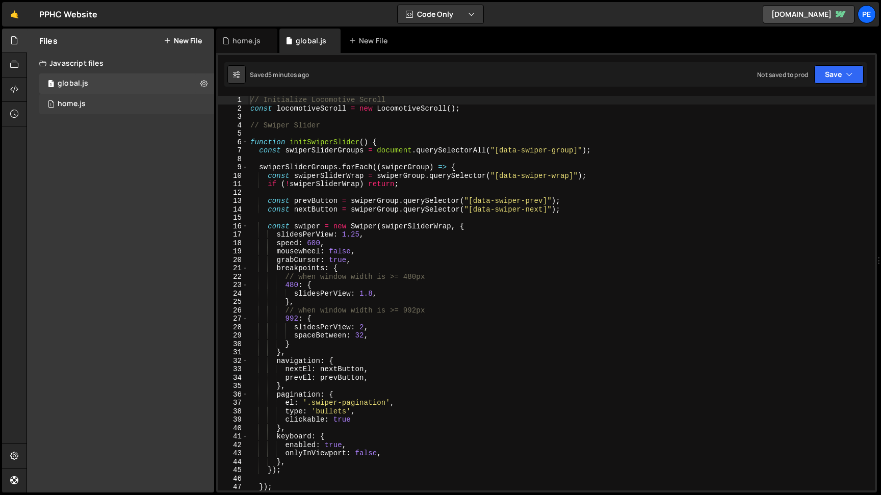
click at [88, 106] on div "1 home.js 0" at bounding box center [126, 104] width 175 height 20
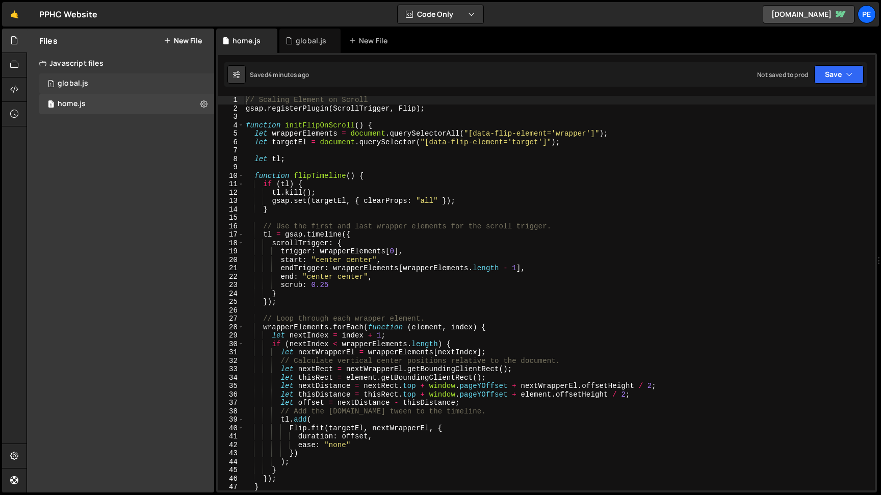
click at [91, 84] on div "1 global.js 0" at bounding box center [126, 83] width 175 height 20
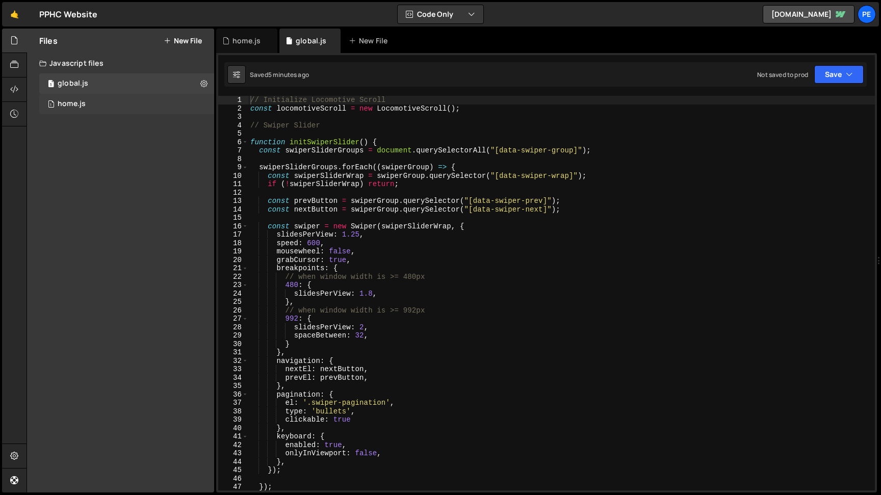
click at [89, 112] on div "1 home.js 0" at bounding box center [126, 104] width 175 height 20
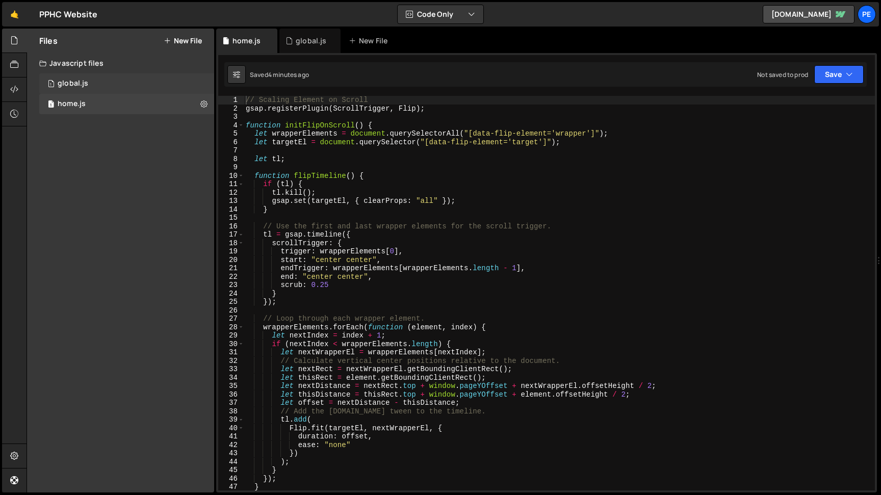
click at [93, 89] on div "1 global.js 0" at bounding box center [126, 83] width 175 height 20
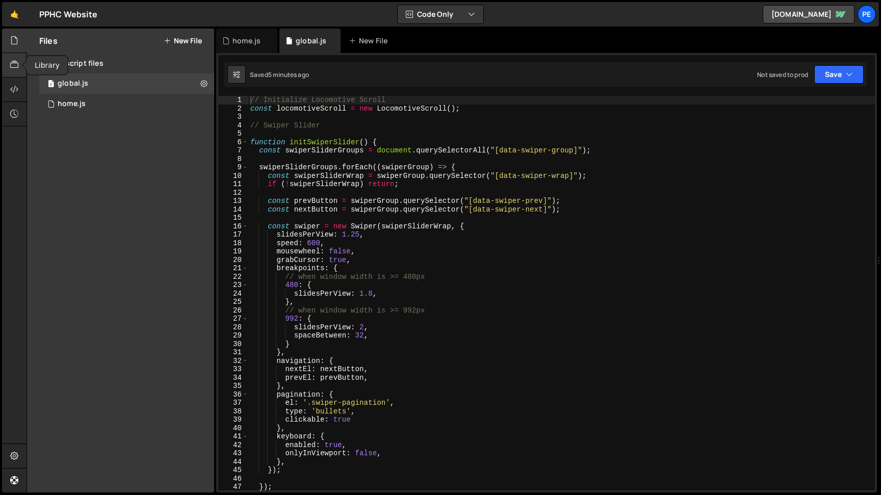
click at [21, 63] on div at bounding box center [14, 65] width 25 height 24
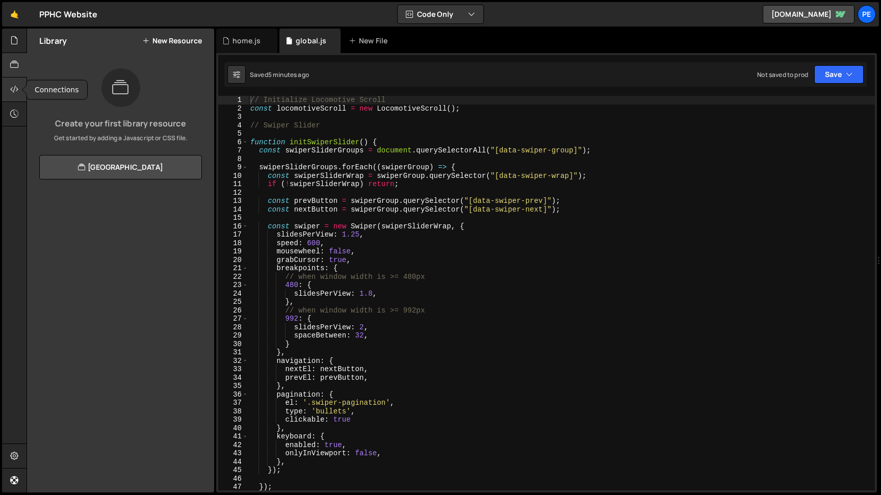
click at [18, 88] on icon at bounding box center [14, 89] width 8 height 11
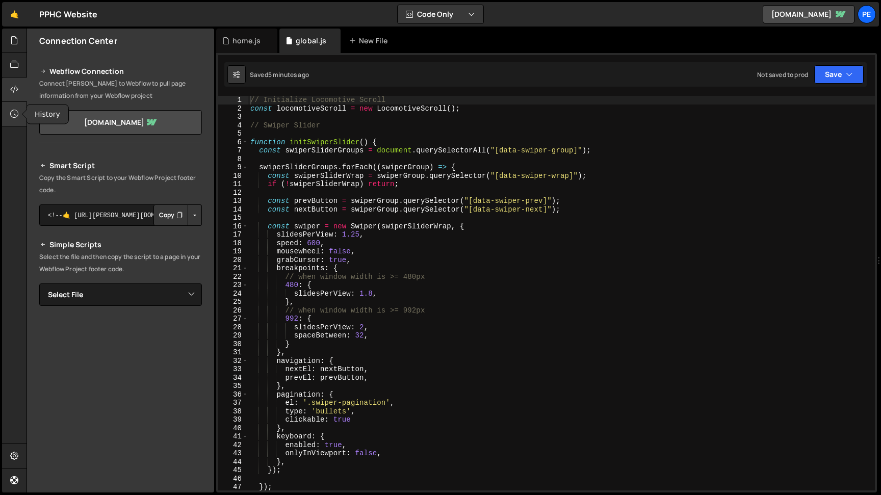
click at [18, 114] on icon at bounding box center [14, 113] width 8 height 11
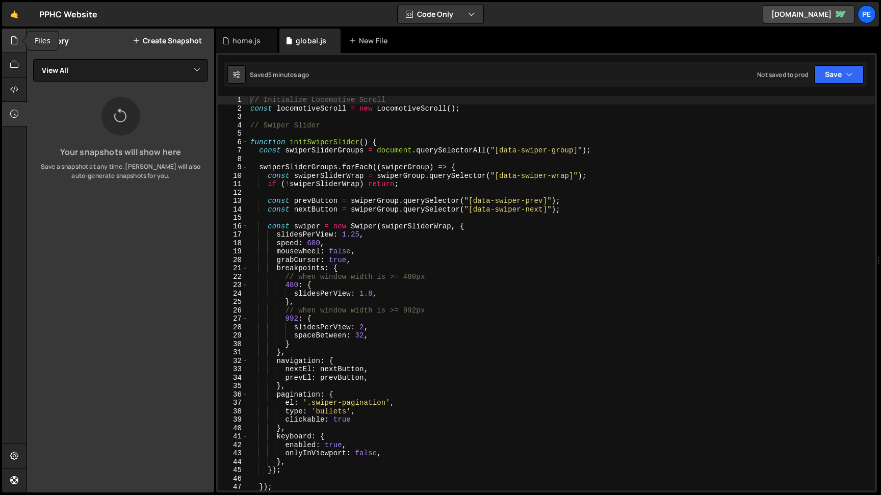
click at [16, 46] on icon at bounding box center [14, 40] width 8 height 11
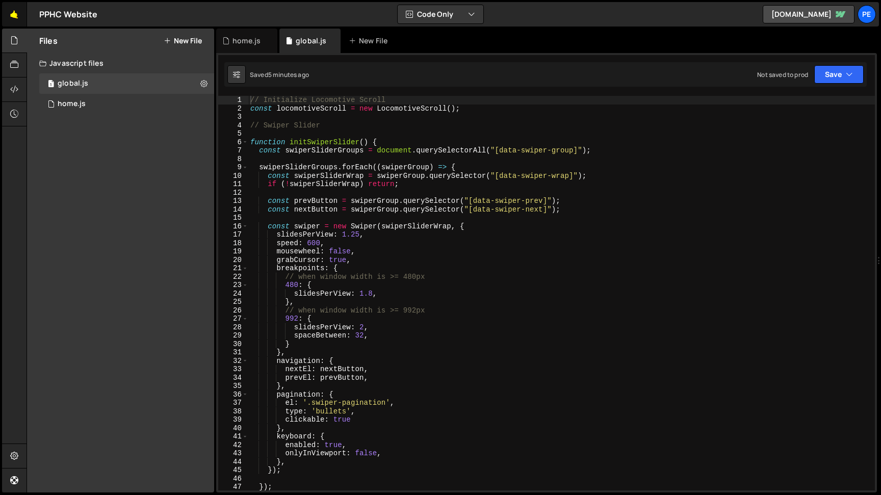
click at [13, 6] on link "🤙" at bounding box center [14, 14] width 25 height 24
